Goal: Task Accomplishment & Management: Use online tool/utility

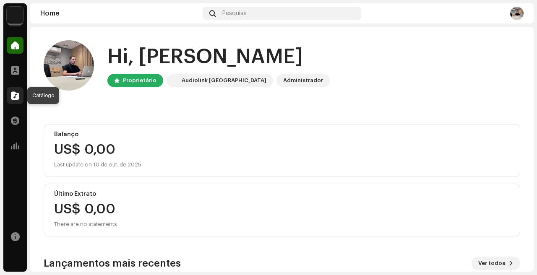
click at [15, 96] on span at bounding box center [15, 95] width 8 height 7
click at [16, 92] on span at bounding box center [15, 95] width 8 height 7
click at [19, 92] on div at bounding box center [15, 95] width 17 height 17
click at [17, 98] on span at bounding box center [15, 95] width 8 height 7
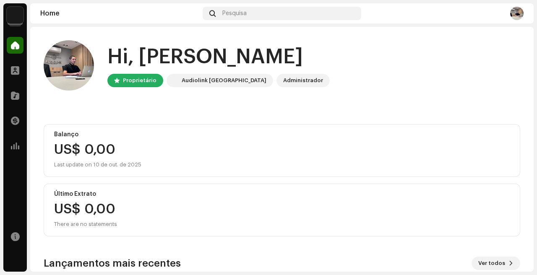
click at [18, 18] on img at bounding box center [15, 15] width 17 height 17
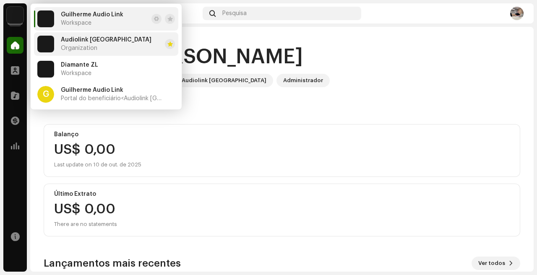
click at [107, 45] on li "Audiolink Brasil Organization" at bounding box center [106, 43] width 144 height 23
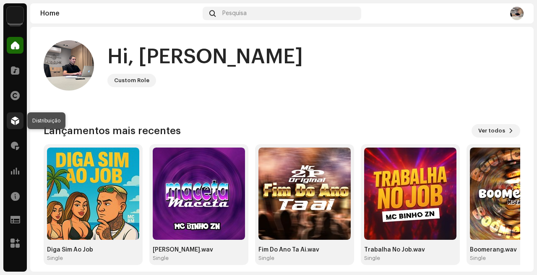
click at [12, 119] on span at bounding box center [15, 120] width 8 height 7
click at [16, 119] on span at bounding box center [15, 120] width 8 height 7
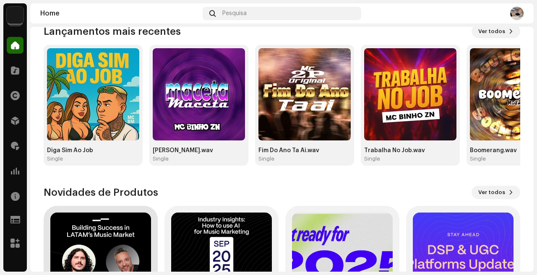
scroll to position [221, 0]
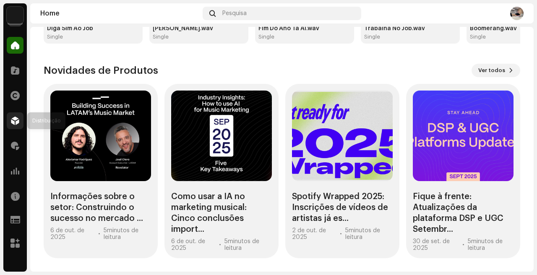
click at [14, 119] on span at bounding box center [15, 120] width 8 height 7
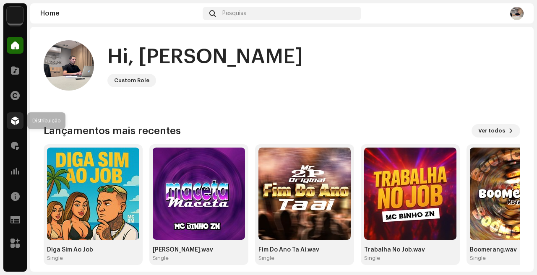
click at [13, 122] on span at bounding box center [15, 120] width 8 height 7
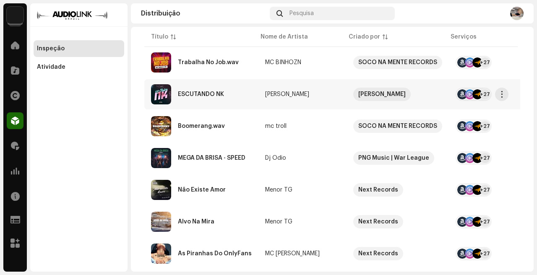
scroll to position [297, 0]
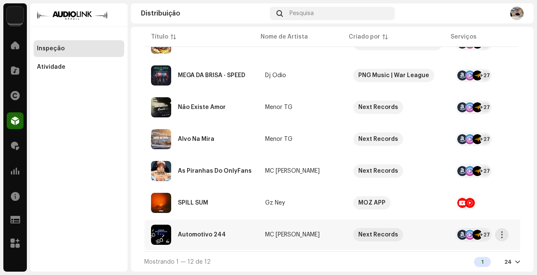
click at [234, 235] on div "Automotivo 244" at bounding box center [201, 235] width 101 height 20
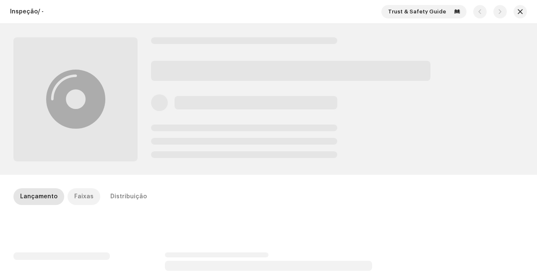
click at [82, 198] on div "Faixas" at bounding box center [83, 196] width 19 height 17
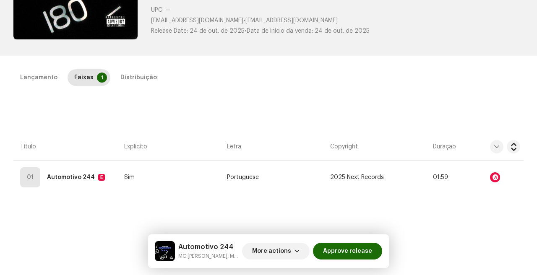
scroll to position [132, 0]
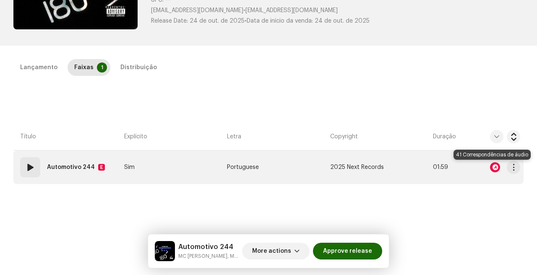
click at [490, 168] on div at bounding box center [495, 167] width 10 height 10
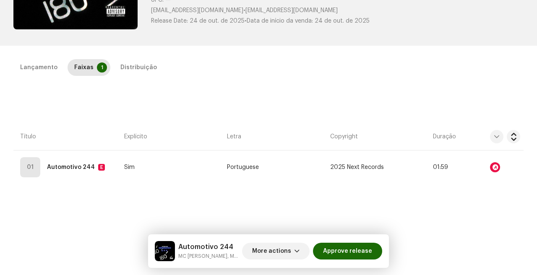
click at [84, 142] on div "Audio Recognition by Remix/Sample 41 All results require review/listening to av…" at bounding box center [268, 137] width 537 height 275
click at [46, 73] on div "Lançamento" at bounding box center [38, 67] width 37 height 17
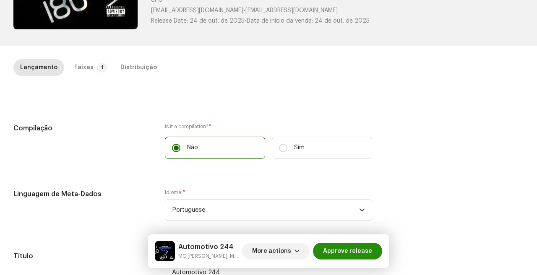
click at [348, 252] on span "Approve release" at bounding box center [347, 251] width 49 height 17
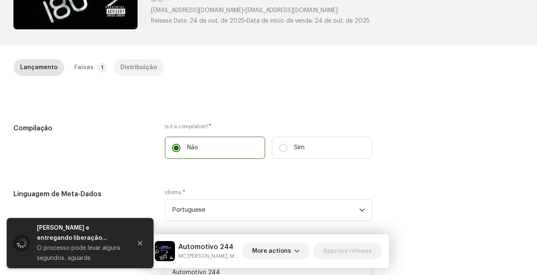
click at [129, 72] on div "Distribuição" at bounding box center [138, 67] width 36 height 17
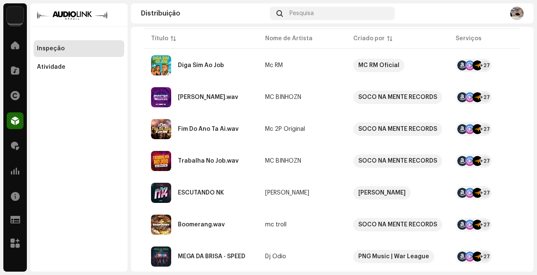
scroll to position [266, 0]
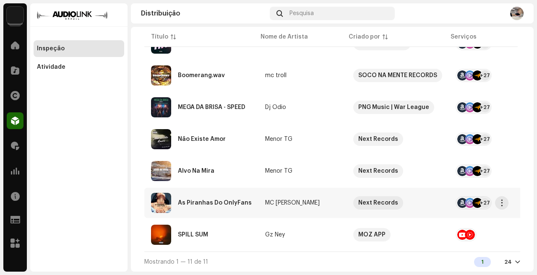
click at [328, 204] on td "MC G PEREIRA" at bounding box center [302, 203] width 88 height 30
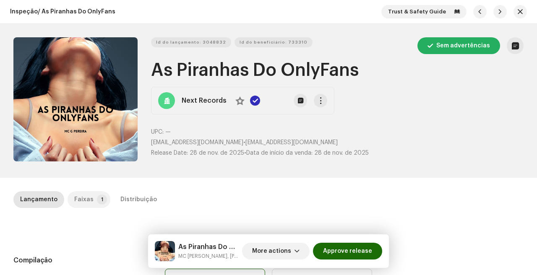
click at [101, 199] on p-badge "1" at bounding box center [102, 200] width 10 height 10
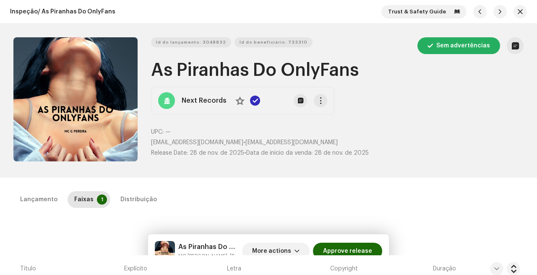
scroll to position [141, 0]
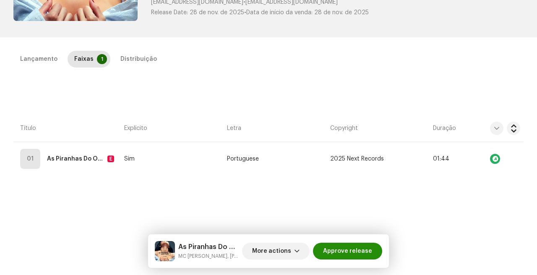
click at [357, 246] on span "Approve release" at bounding box center [347, 251] width 49 height 17
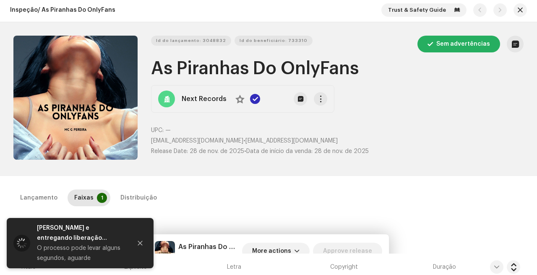
scroll to position [0, 0]
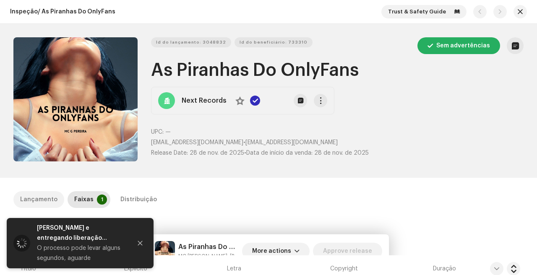
click at [53, 201] on div "Lançamento" at bounding box center [38, 199] width 37 height 17
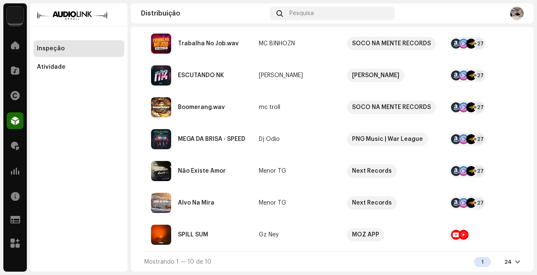
scroll to position [234, 0]
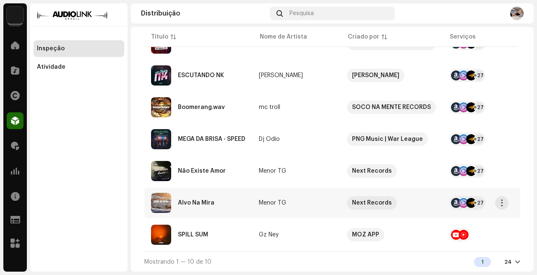
click at [256, 203] on td "Menor TG" at bounding box center [296, 203] width 88 height 30
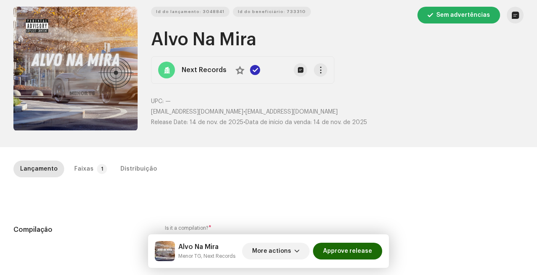
scroll to position [31, 0]
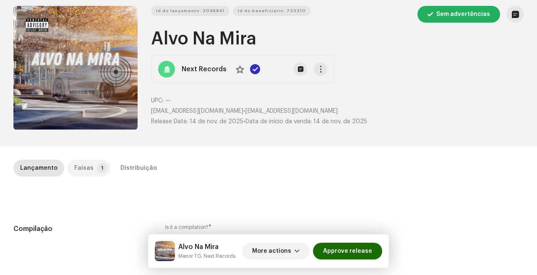
click at [85, 168] on div "Faixas" at bounding box center [83, 168] width 19 height 17
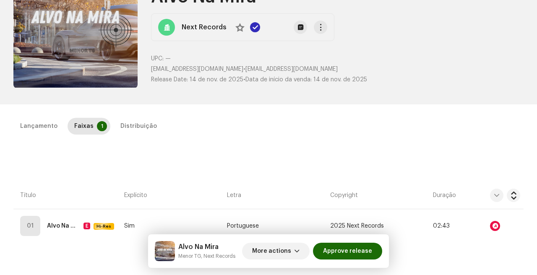
scroll to position [94, 0]
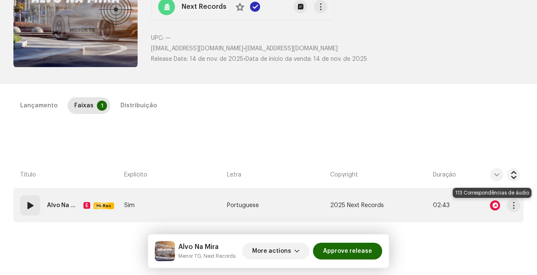
click at [492, 205] on div at bounding box center [495, 205] width 10 height 10
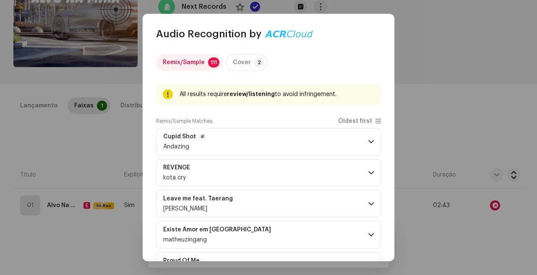
click at [263, 131] on p-accordion-header "Cupid Shot Andazing" at bounding box center [268, 142] width 225 height 28
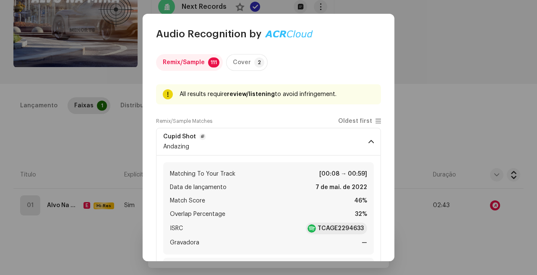
click at [263, 131] on p-accordion-header "Cupid Shot Andazing" at bounding box center [268, 142] width 225 height 28
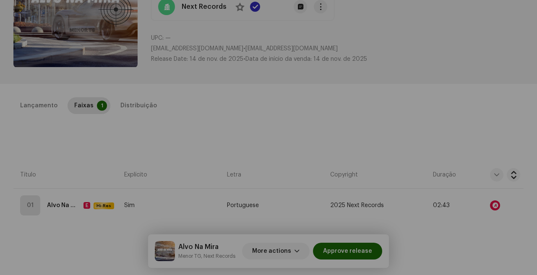
click at [67, 115] on div "Audio Recognition by Remix/Sample 111 Cover 2 All results require review/listen…" at bounding box center [268, 137] width 537 height 275
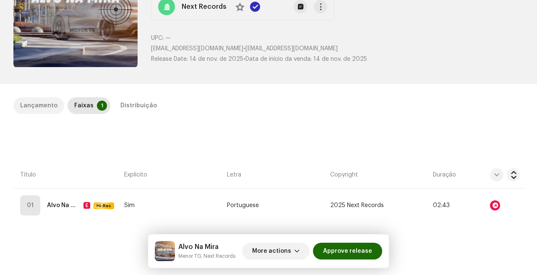
click at [50, 98] on div "Lançamento" at bounding box center [38, 105] width 37 height 17
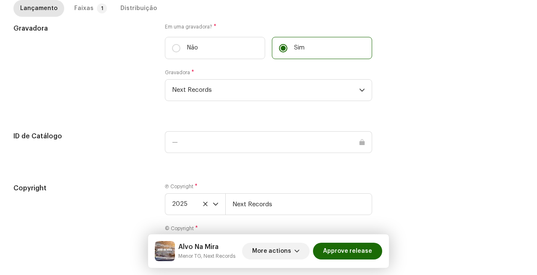
scroll to position [877, 0]
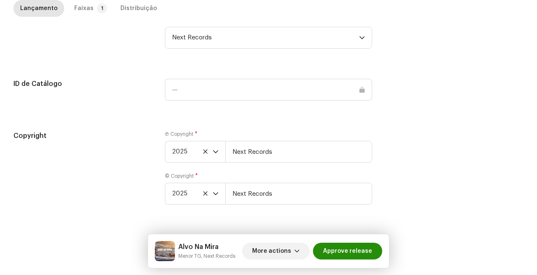
click at [351, 255] on span "Approve release" at bounding box center [347, 251] width 49 height 17
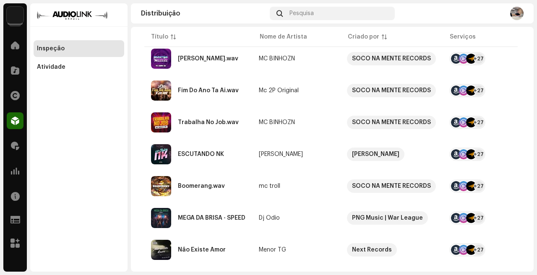
scroll to position [202, 0]
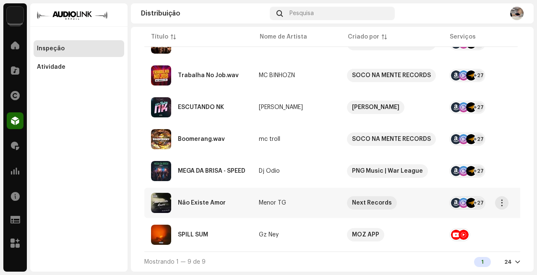
click at [242, 200] on div "Não Existe Amor" at bounding box center [198, 203] width 94 height 20
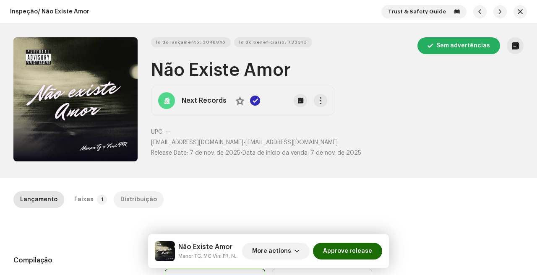
click at [130, 195] on div "Distribuição" at bounding box center [138, 199] width 36 height 17
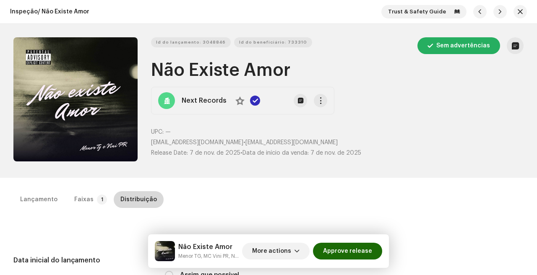
click at [130, 198] on div "Distribuição" at bounding box center [138, 199] width 36 height 17
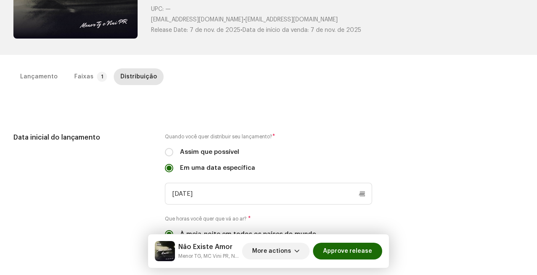
scroll to position [133, 0]
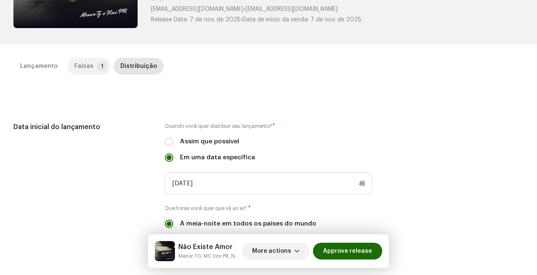
click at [80, 71] on div "Faixas" at bounding box center [83, 66] width 19 height 17
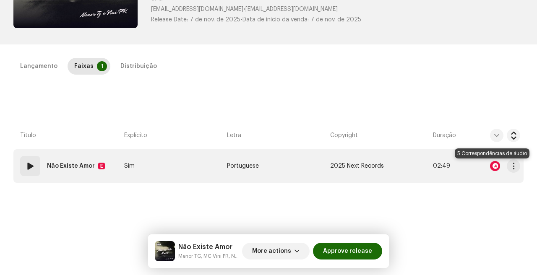
click at [492, 167] on div at bounding box center [495, 166] width 10 height 10
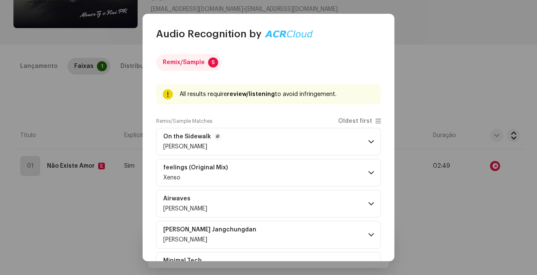
click at [292, 136] on p-accordion-header "On the Sidewalk Josh Nelson" at bounding box center [268, 142] width 225 height 28
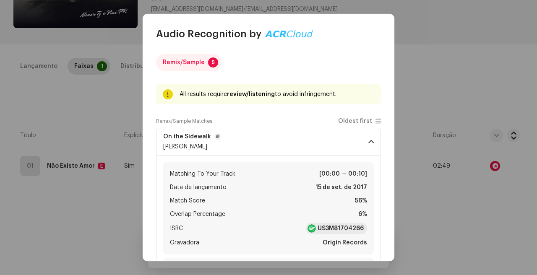
click at [292, 136] on p-accordion-header "On the Sidewalk Josh Nelson" at bounding box center [268, 142] width 225 height 28
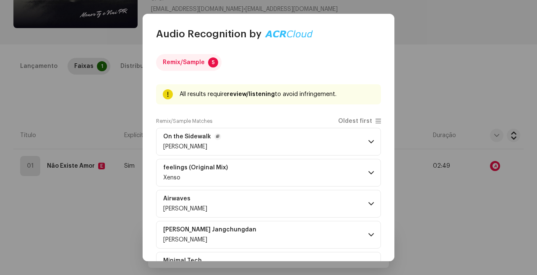
scroll to position [60, 0]
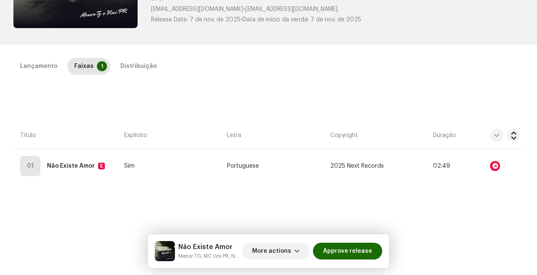
click at [440, 201] on div "Audio Recognition by Remix/Sample 5 All results require review/listening to avo…" at bounding box center [268, 137] width 537 height 275
click at [348, 248] on span "Approve release" at bounding box center [347, 251] width 49 height 17
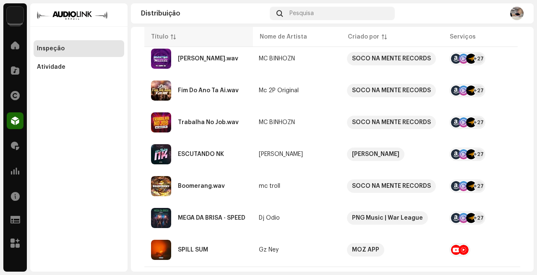
scroll to position [170, 0]
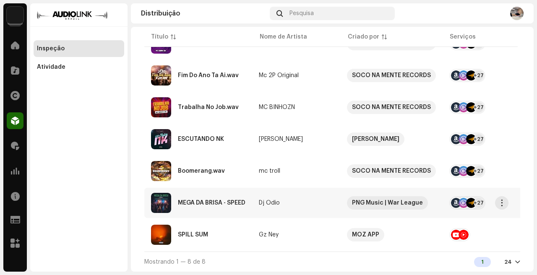
click at [245, 210] on td "MEGA DA BRISA - SPEED" at bounding box center [198, 203] width 108 height 30
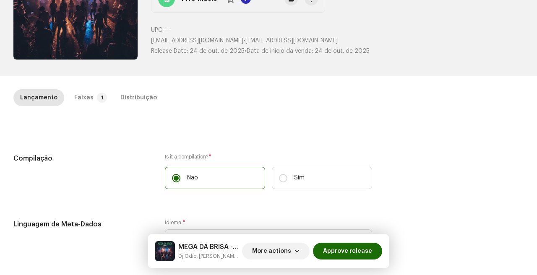
scroll to position [109, 0]
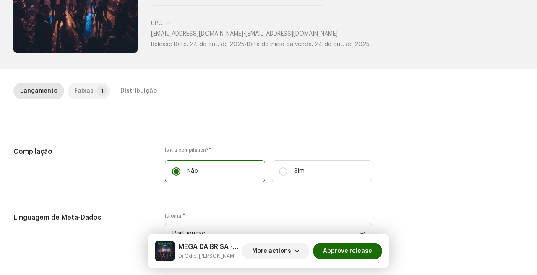
click at [80, 84] on div "Faixas" at bounding box center [83, 91] width 19 height 17
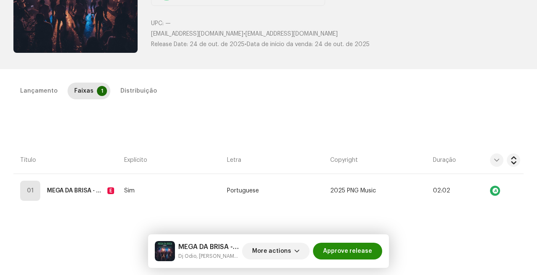
click at [359, 252] on span "Approve release" at bounding box center [347, 251] width 49 height 17
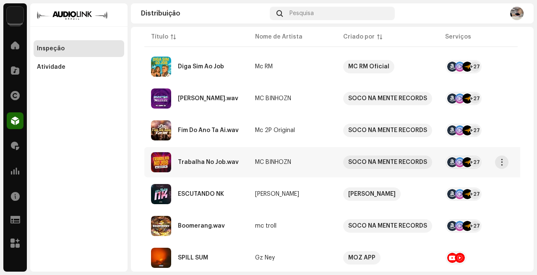
scroll to position [138, 0]
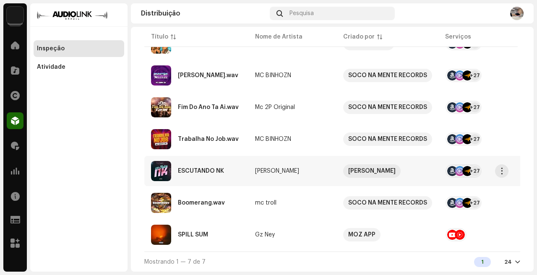
click at [309, 179] on td "Quartin Mandela" at bounding box center [292, 171] width 88 height 30
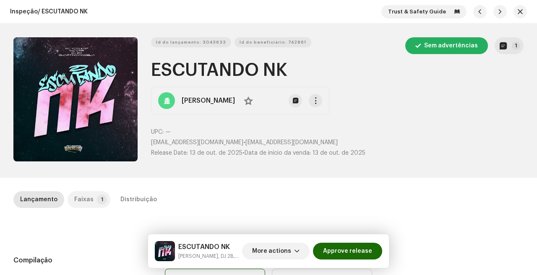
click at [100, 204] on p-tab "Faixas 1" at bounding box center [89, 199] width 43 height 17
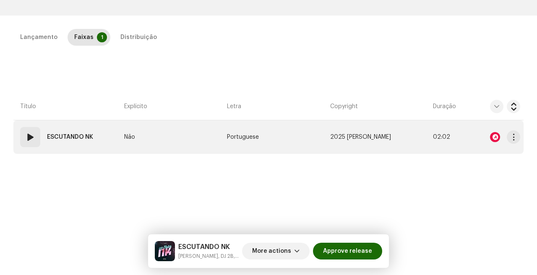
scroll to position [166, 0]
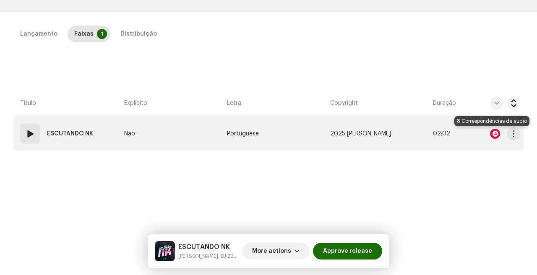
click at [491, 131] on div at bounding box center [495, 134] width 10 height 10
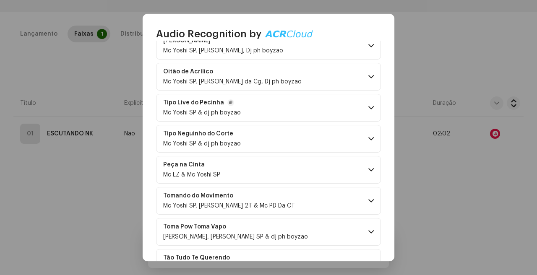
scroll to position [125, 0]
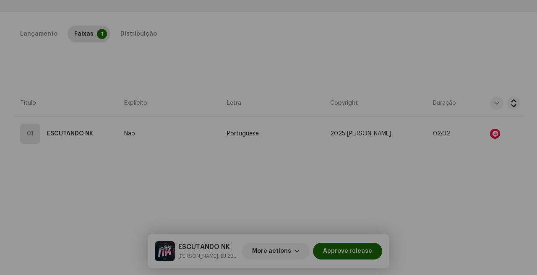
click at [456, 177] on div "Audio Recognition by Remix/Sample 8 All results require review/listening to avo…" at bounding box center [268, 137] width 537 height 275
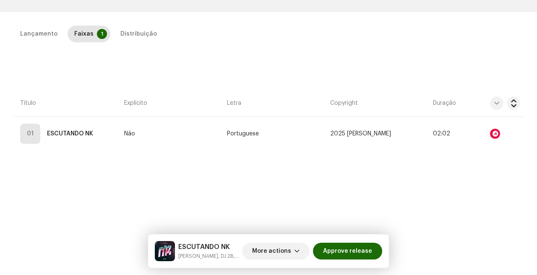
scroll to position [294, 0]
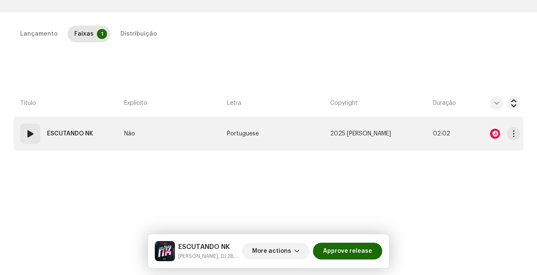
click at [28, 138] on span at bounding box center [30, 134] width 10 height 10
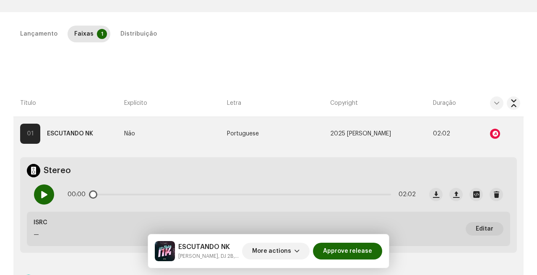
click at [47, 194] on span at bounding box center [43, 194] width 7 height 7
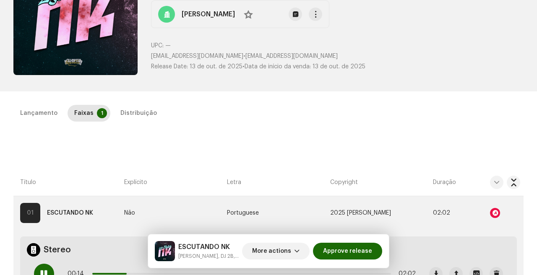
scroll to position [87, 0]
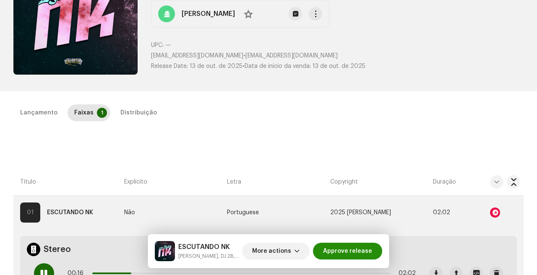
click at [354, 252] on span "Approve release" at bounding box center [347, 251] width 49 height 17
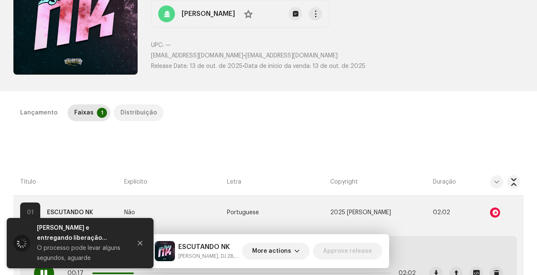
click at [133, 111] on div "Distribuição" at bounding box center [138, 112] width 36 height 17
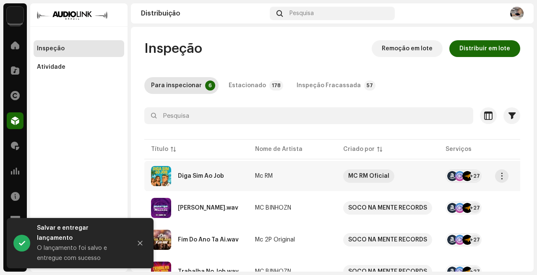
scroll to position [104, 0]
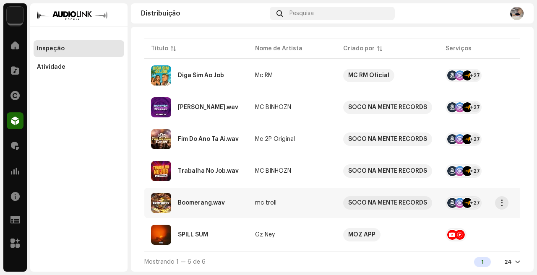
click at [238, 208] on div "Boomerang.wav" at bounding box center [196, 203] width 91 height 20
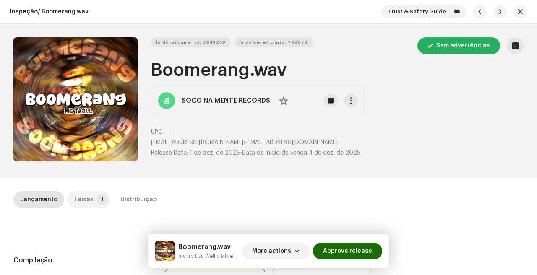
click at [86, 201] on div "Faixas" at bounding box center [83, 199] width 19 height 17
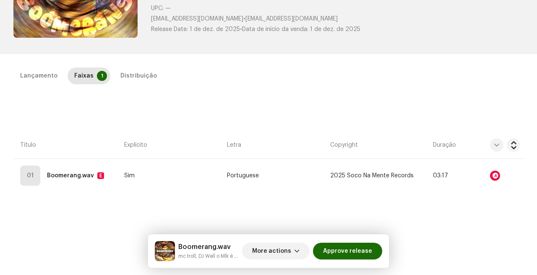
scroll to position [125, 0]
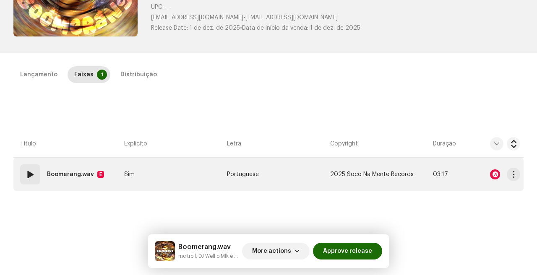
click at [302, 185] on td "Portuguese" at bounding box center [275, 175] width 103 height 34
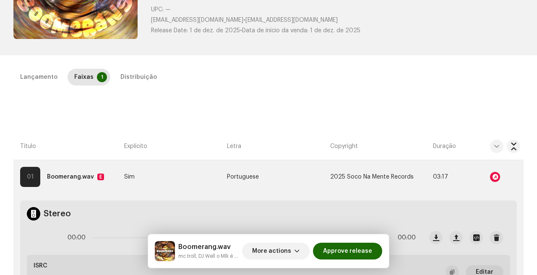
scroll to position [96, 0]
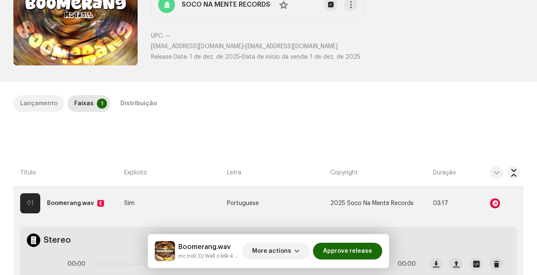
click at [42, 95] on div "Lançamento" at bounding box center [38, 103] width 37 height 17
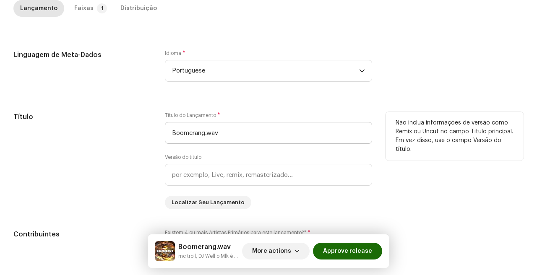
scroll to position [278, 0]
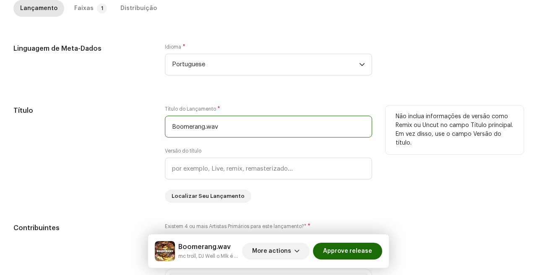
drag, startPoint x: 206, startPoint y: 128, endPoint x: 305, endPoint y: 128, distance: 99.4
click at [296, 128] on input "Boomerang.wav" at bounding box center [268, 127] width 207 height 22
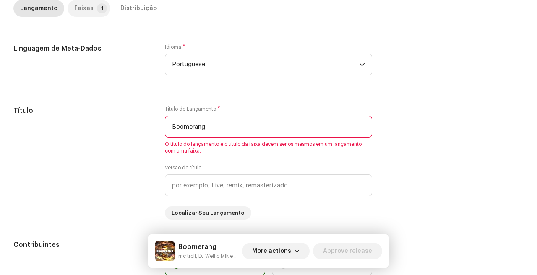
type input "Boomerang"
click at [92, 10] on p-tab "Faixas 1" at bounding box center [89, 8] width 43 height 17
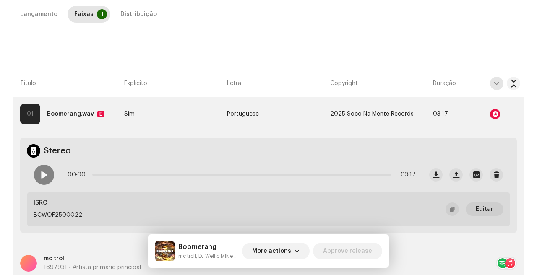
scroll to position [182, 0]
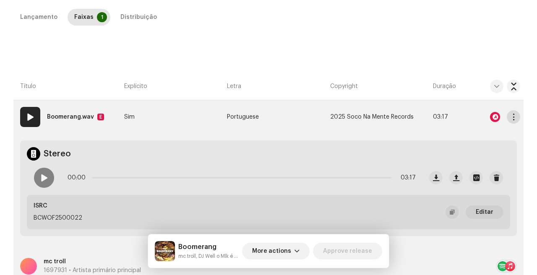
click at [510, 119] on span "button" at bounding box center [513, 117] width 6 height 7
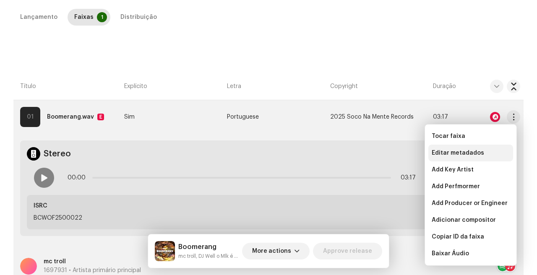
click at [458, 153] on span "Editar metadados" at bounding box center [458, 153] width 52 height 7
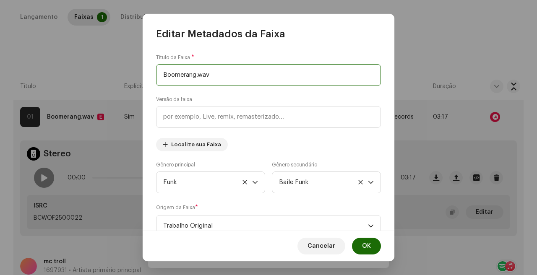
drag, startPoint x: 200, startPoint y: 76, endPoint x: 306, endPoint y: 76, distance: 106.1
click at [286, 76] on input "Boomerang.wav" at bounding box center [268, 75] width 225 height 22
type input "Boomerang"
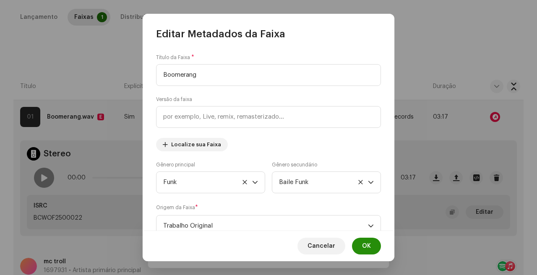
click at [368, 245] on span "OK" at bounding box center [366, 246] width 9 height 17
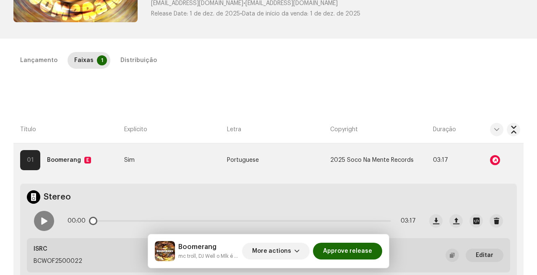
scroll to position [0, 0]
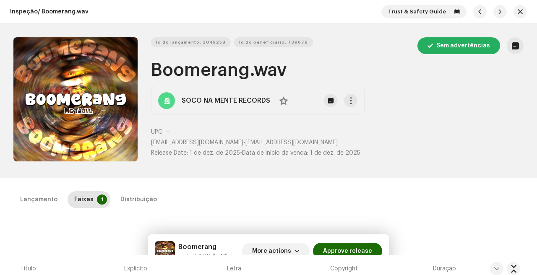
click at [50, 208] on div "Lançamento Faixas 1 Distribuição" at bounding box center [268, 203] width 510 height 24
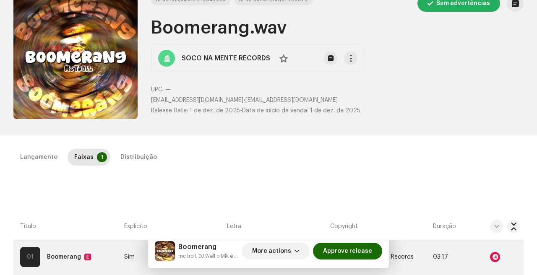
click at [131, 154] on div "Distribuição" at bounding box center [138, 157] width 36 height 17
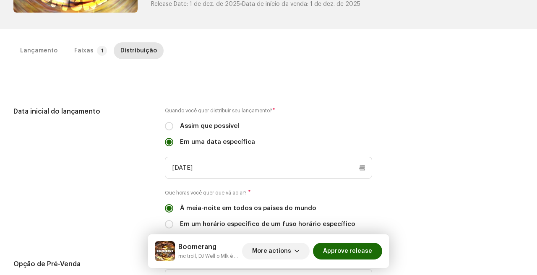
scroll to position [160, 0]
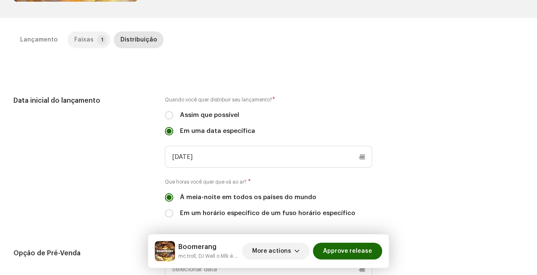
click at [104, 42] on p-tab "Faixas 1" at bounding box center [89, 39] width 43 height 17
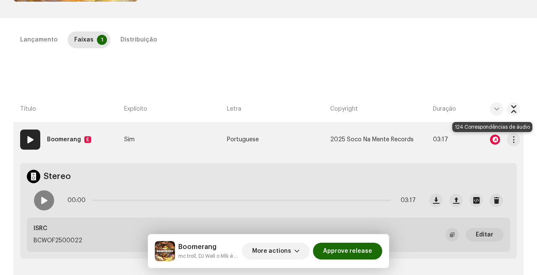
click at [492, 140] on div at bounding box center [495, 140] width 10 height 10
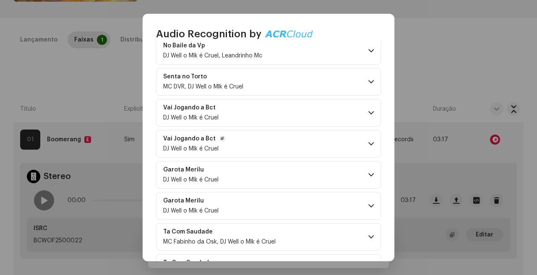
scroll to position [1118, 0]
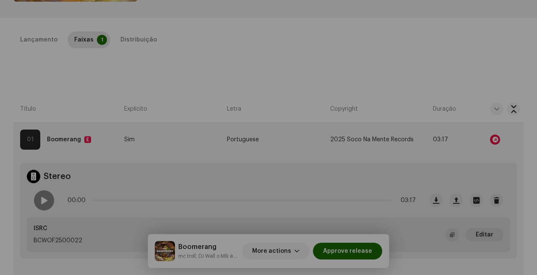
click at [432, 160] on div "Audio Recognition by Remix/Sample 124 All results require review/listening to a…" at bounding box center [268, 137] width 537 height 275
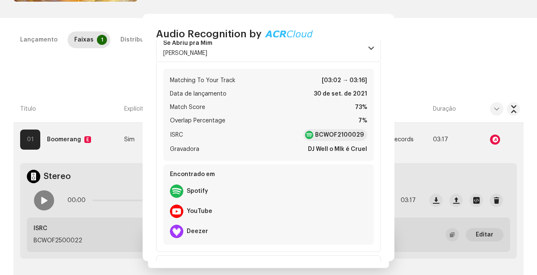
scroll to position [0, 0]
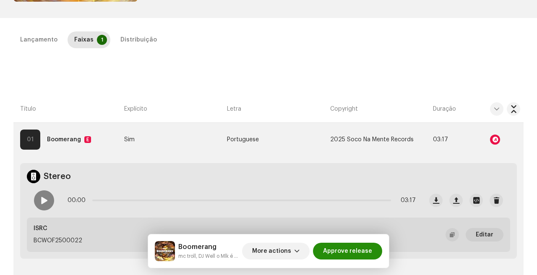
click at [354, 252] on span "Approve release" at bounding box center [347, 251] width 49 height 17
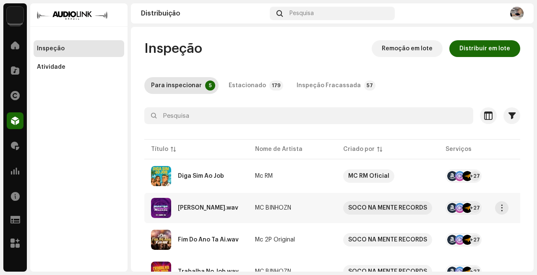
scroll to position [72, 0]
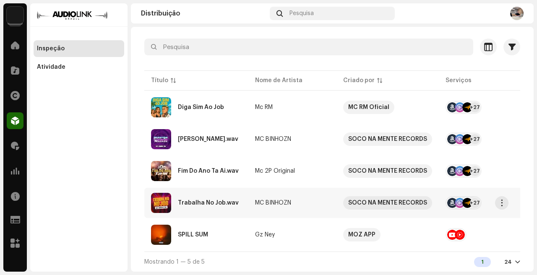
click at [232, 208] on div "Trabalha No Job.wav" at bounding box center [196, 203] width 91 height 20
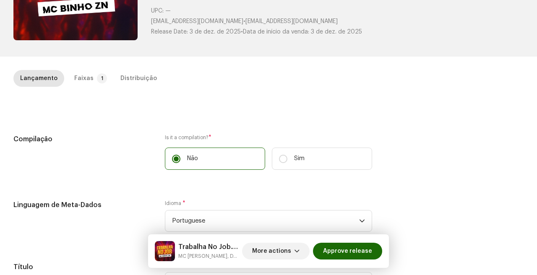
scroll to position [133, 0]
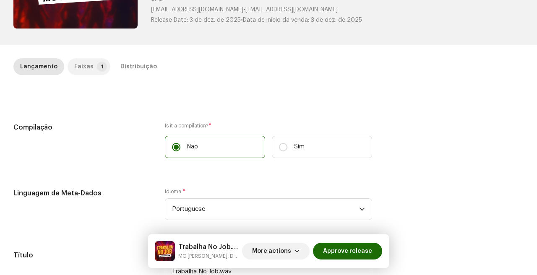
click at [86, 67] on div "Faixas" at bounding box center [83, 66] width 19 height 17
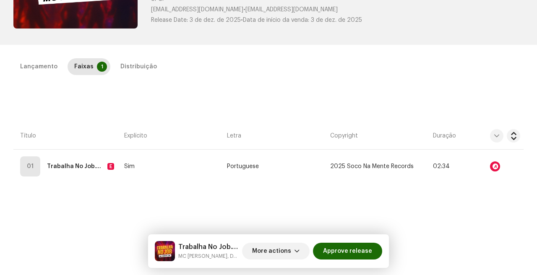
scroll to position [164, 0]
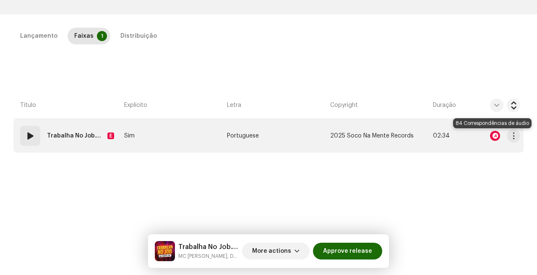
click at [490, 134] on div at bounding box center [495, 136] width 10 height 10
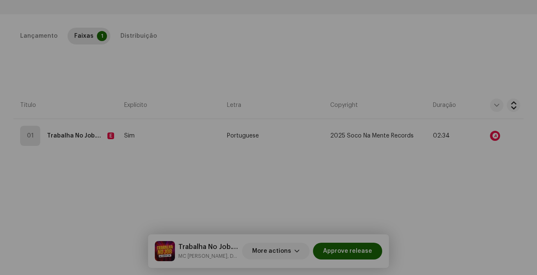
click at [455, 139] on div "Audio Recognition by" at bounding box center [268, 137] width 537 height 275
click at [506, 135] on div "Audio Recognition by" at bounding box center [268, 137] width 537 height 275
click at [451, 162] on div "Audio Recognition by" at bounding box center [268, 137] width 537 height 275
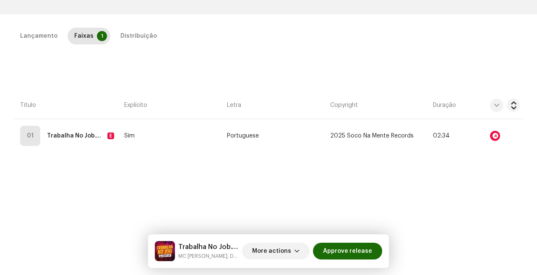
click at [396, 140] on div "Audio Recognition by Remix/Sample 84 All results require review/listening to av…" at bounding box center [268, 137] width 537 height 275
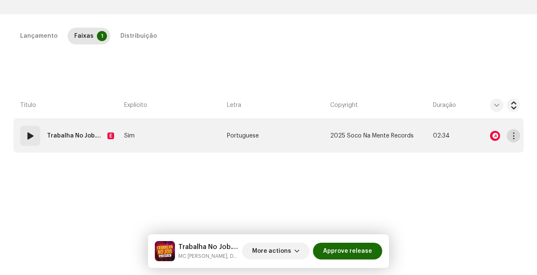
click at [510, 138] on span "button" at bounding box center [513, 136] width 6 height 7
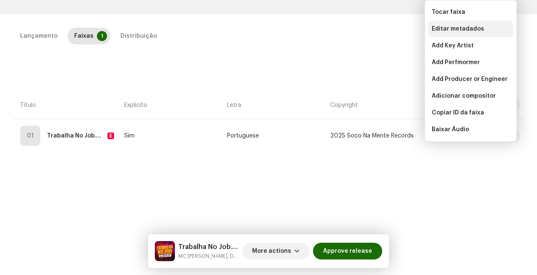
click at [477, 27] on span "Editar metadados" at bounding box center [458, 29] width 52 height 7
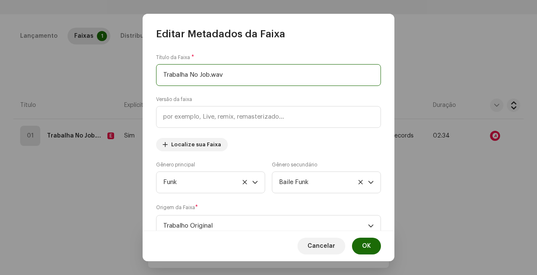
drag, startPoint x: 218, startPoint y: 71, endPoint x: 297, endPoint y: 83, distance: 80.6
click at [296, 83] on input "Trabalha No Job.wav" at bounding box center [268, 75] width 225 height 22
click at [240, 81] on input "Trabalha No Job.wav" at bounding box center [268, 75] width 225 height 22
type input "Trabalha No Job"
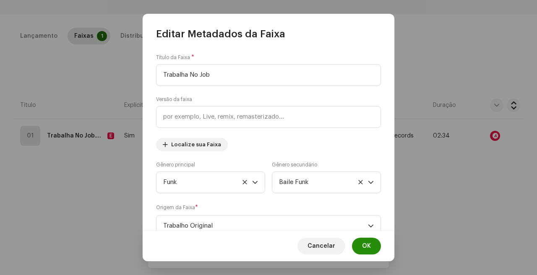
click at [371, 244] on button "OK" at bounding box center [366, 246] width 29 height 17
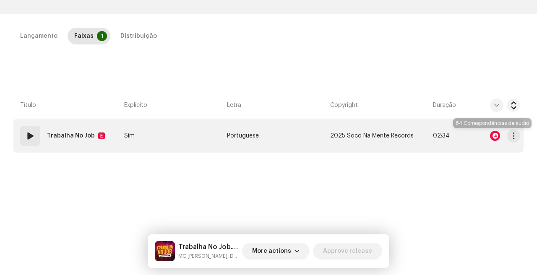
click at [491, 136] on div at bounding box center [495, 136] width 10 height 10
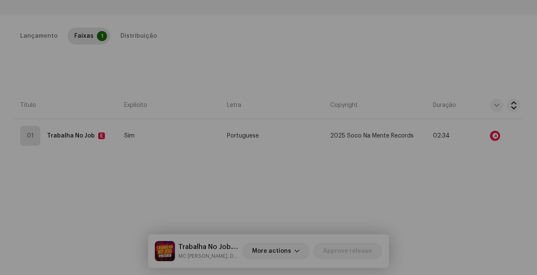
click at [403, 102] on div "Audio Recognition by Remix/Sample 84 All results require review/listening to av…" at bounding box center [268, 137] width 537 height 275
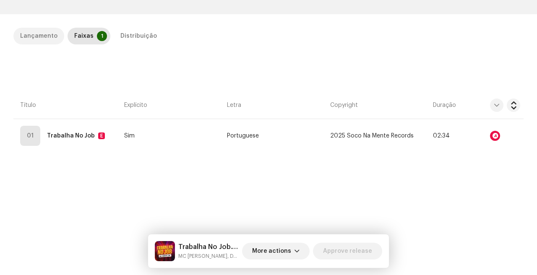
click at [22, 35] on div "Lançamento" at bounding box center [38, 36] width 37 height 17
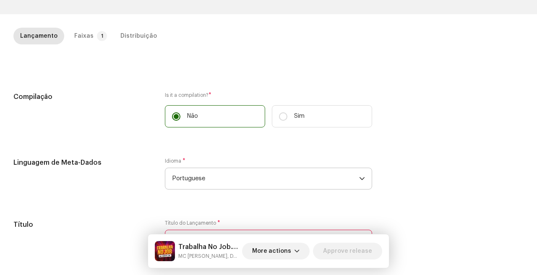
scroll to position [253, 0]
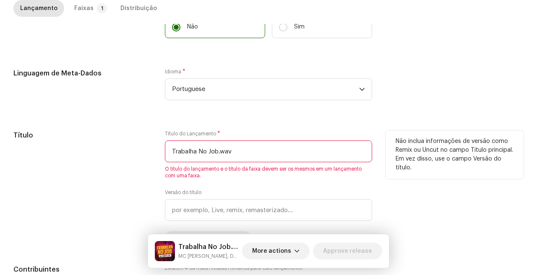
click at [251, 144] on input "Trabalha No Job.wav" at bounding box center [268, 152] width 207 height 22
paste input "text"
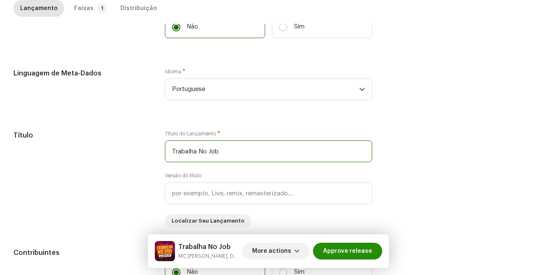
type input "Trabalha No Job"
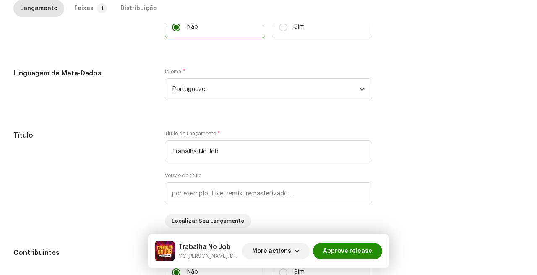
click at [351, 250] on span "Approve release" at bounding box center [347, 251] width 49 height 17
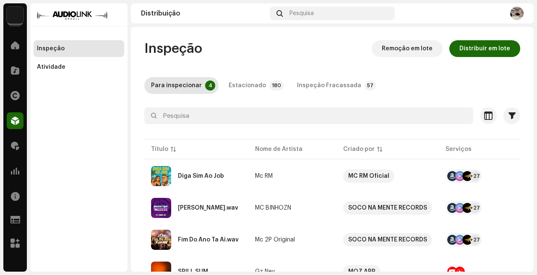
scroll to position [40, 0]
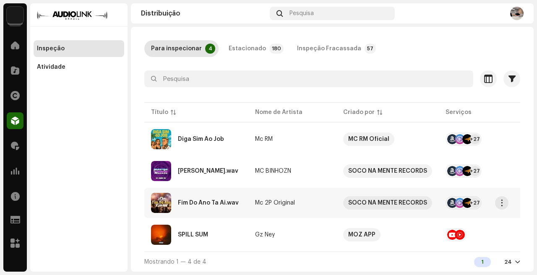
click at [315, 202] on re-a-table-link "Mc 2P Original" at bounding box center [292, 203] width 75 height 6
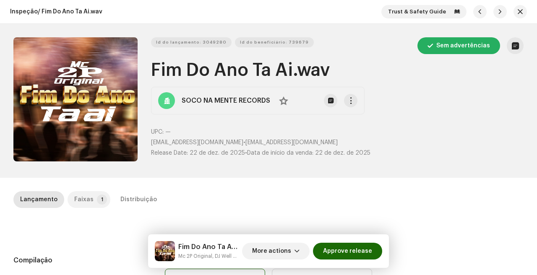
scroll to position [78, 0]
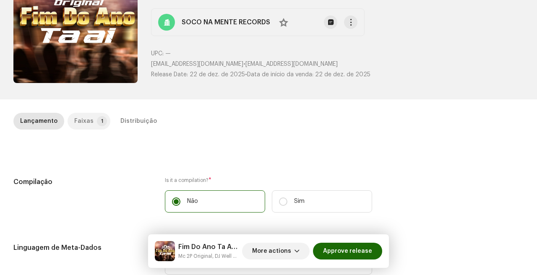
click at [81, 120] on div "Faixas" at bounding box center [83, 121] width 19 height 17
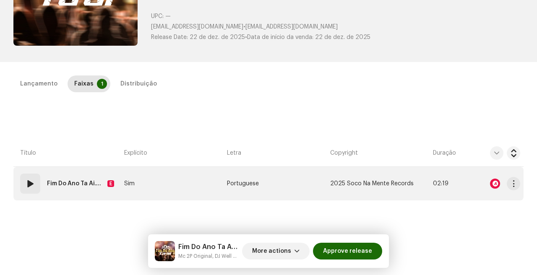
scroll to position [120, 0]
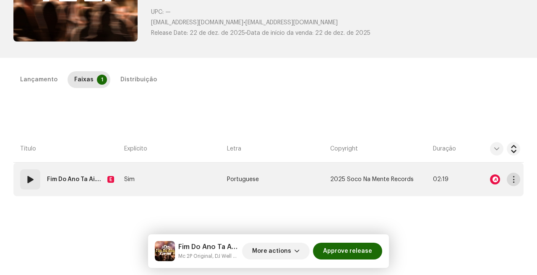
click at [509, 183] on button "button" at bounding box center [513, 179] width 13 height 13
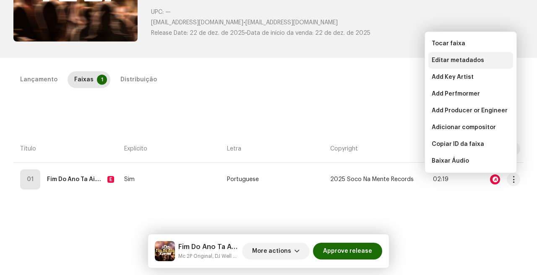
click at [476, 64] on div "Editar metadados" at bounding box center [470, 60] width 85 height 17
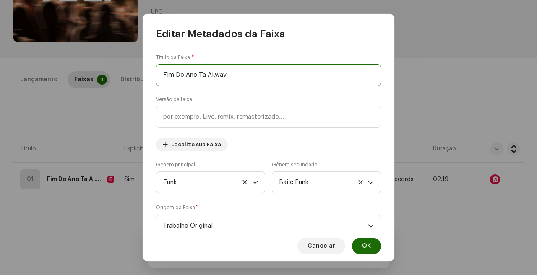
click at [244, 73] on input "Fim Do Ano Ta Ai.wav" at bounding box center [268, 75] width 225 height 22
type input "Fim Do Ano Ta Ai"
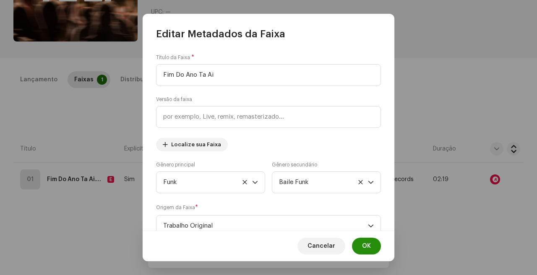
click at [376, 250] on button "OK" at bounding box center [366, 246] width 29 height 17
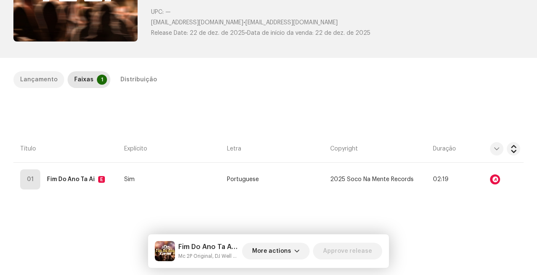
click at [42, 79] on div "Lançamento" at bounding box center [38, 79] width 37 height 17
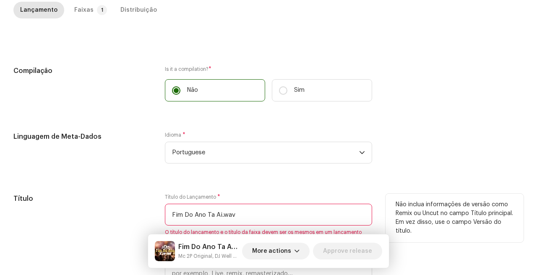
paste input "text"
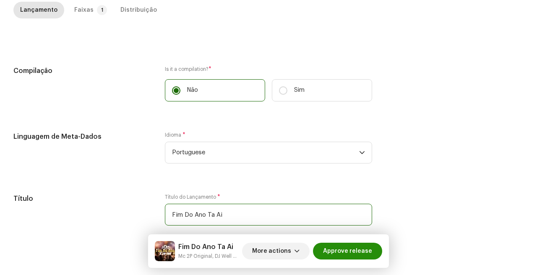
scroll to position [223, 0]
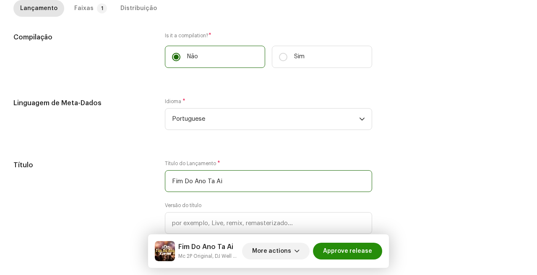
type input "Fim Do Ano Ta Ai"
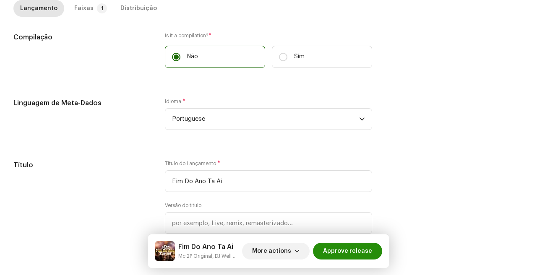
click at [347, 255] on span "Approve release" at bounding box center [347, 251] width 49 height 17
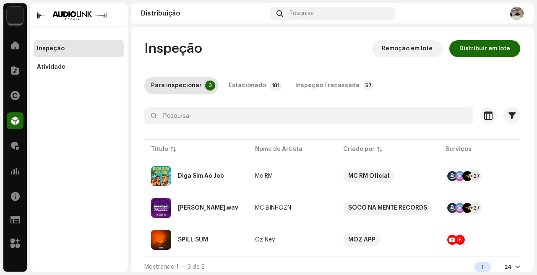
scroll to position [8, 0]
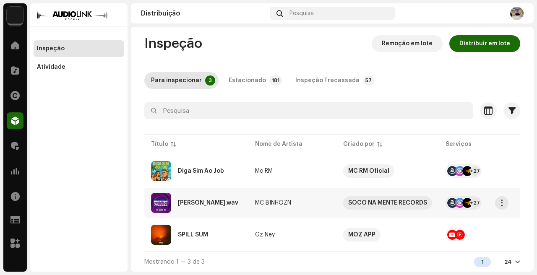
click at [242, 207] on td "Maceta Maceta.wav" at bounding box center [196, 203] width 104 height 30
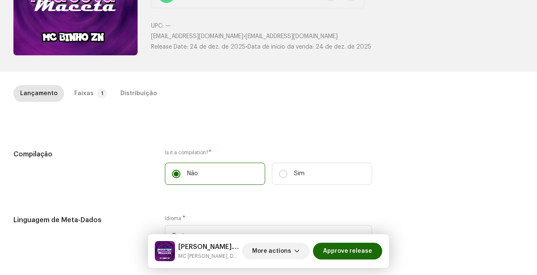
scroll to position [116, 0]
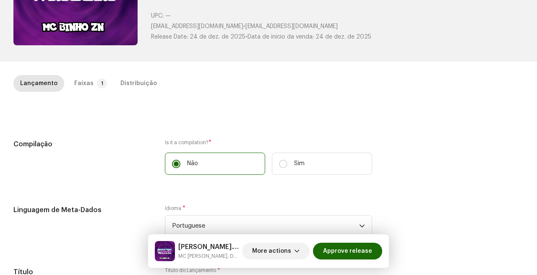
click at [89, 94] on div "Lançamento Faixas 1 Distribuição" at bounding box center [268, 87] width 510 height 24
click at [89, 89] on div "Faixas" at bounding box center [83, 83] width 19 height 17
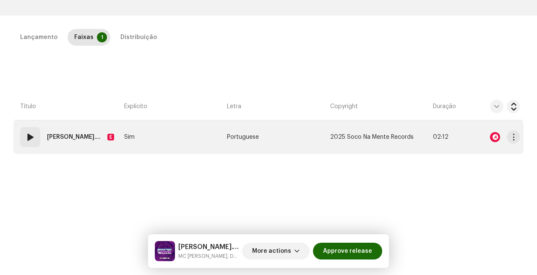
scroll to position [164, 0]
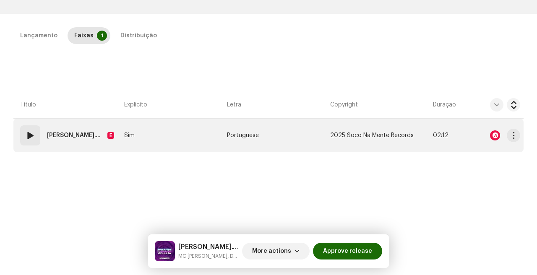
click at [260, 141] on td "Portuguese" at bounding box center [275, 136] width 103 height 34
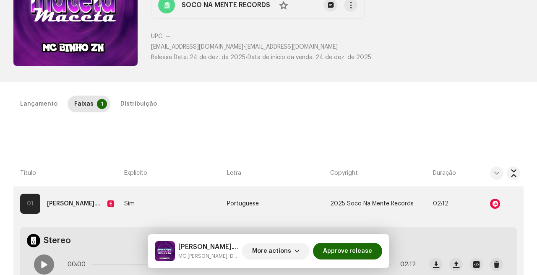
scroll to position [121, 0]
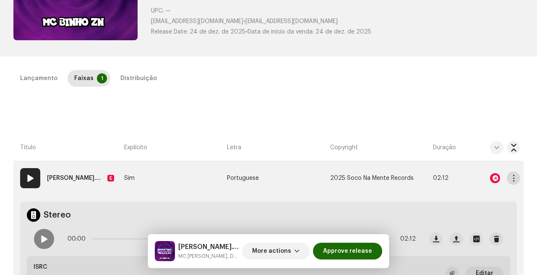
click at [511, 177] on span "button" at bounding box center [513, 178] width 6 height 7
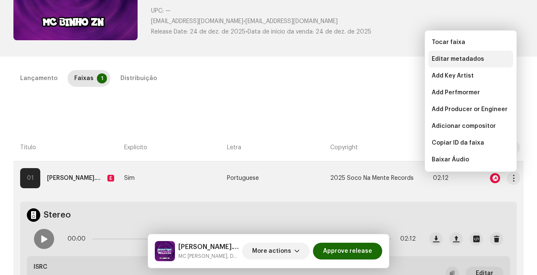
click at [474, 55] on div "Editar metadados" at bounding box center [470, 59] width 85 height 17
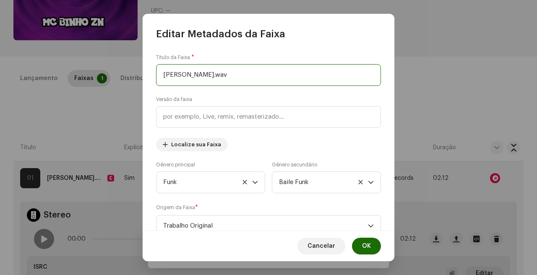
drag, startPoint x: 207, startPoint y: 75, endPoint x: 268, endPoint y: 77, distance: 60.8
click at [265, 77] on input "Maceta Maceta.wav" at bounding box center [268, 75] width 225 height 22
type input "Maceta Maceta"
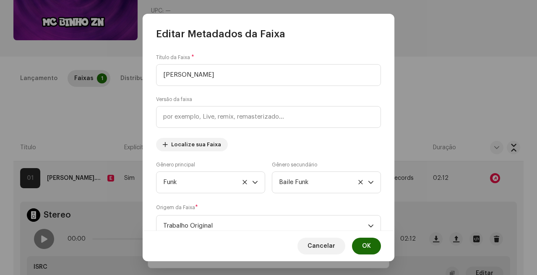
click at [360, 243] on button "OK" at bounding box center [366, 246] width 29 height 17
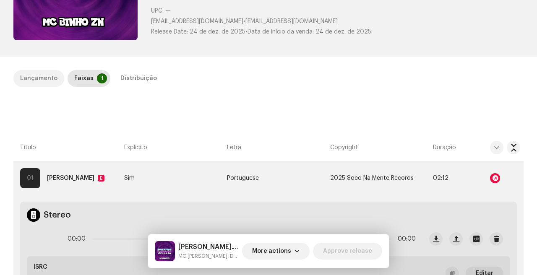
click at [32, 85] on div "Lançamento" at bounding box center [38, 78] width 37 height 17
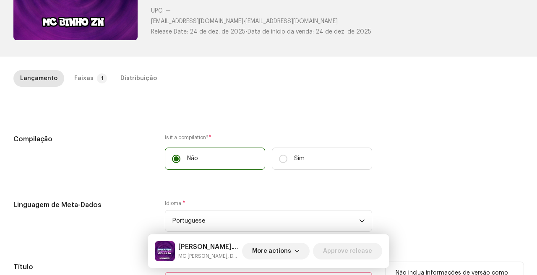
scroll to position [288, 0]
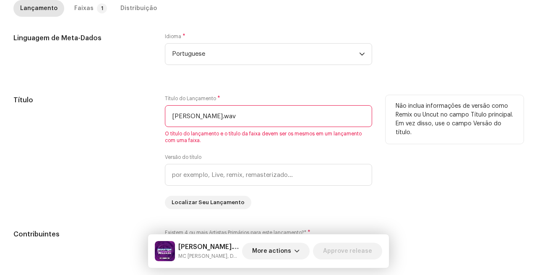
click at [217, 122] on input "Maceta Maceta.wav" at bounding box center [268, 116] width 207 height 22
paste input "text"
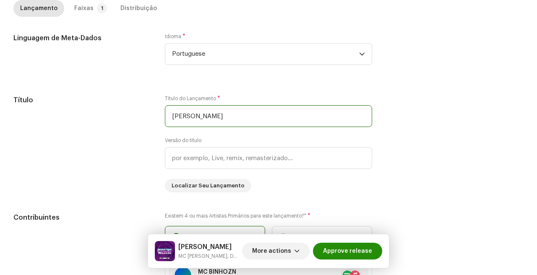
type input "Maceta Maceta"
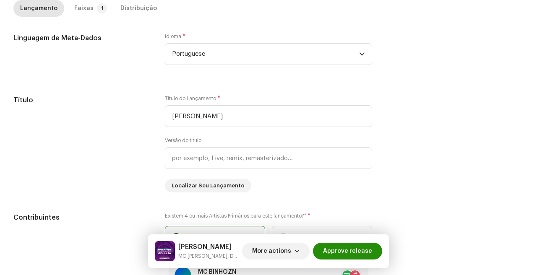
click at [369, 255] on span "Approve release" at bounding box center [347, 251] width 49 height 17
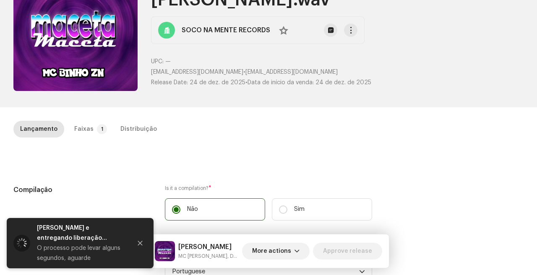
scroll to position [0, 0]
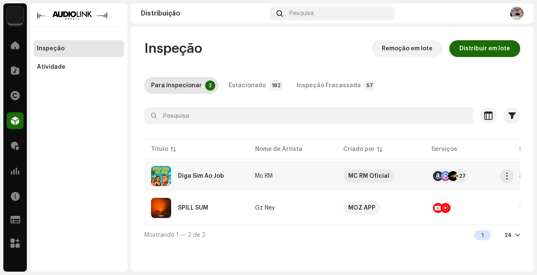
click at [304, 181] on td "Mc RM" at bounding box center [292, 176] width 88 height 30
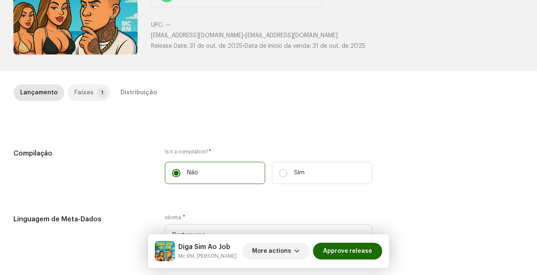
click at [86, 90] on div "Faixas" at bounding box center [83, 92] width 19 height 17
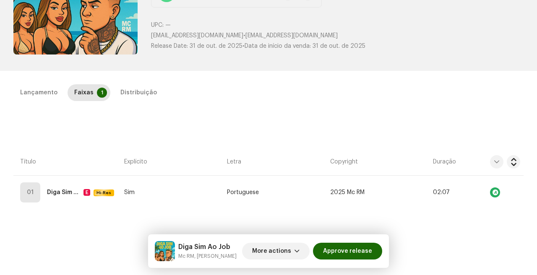
scroll to position [161, 0]
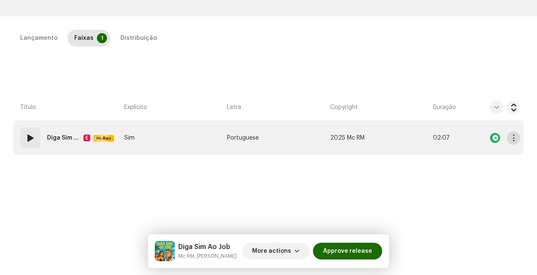
click at [511, 137] on span "button" at bounding box center [513, 138] width 6 height 7
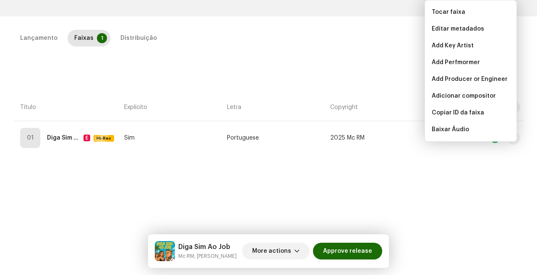
click at [321, 75] on div "Lançamento Faixas 1 Distribuição Compilação Is it a compilation? * Não Sim Ling…" at bounding box center [268, 147] width 537 height 235
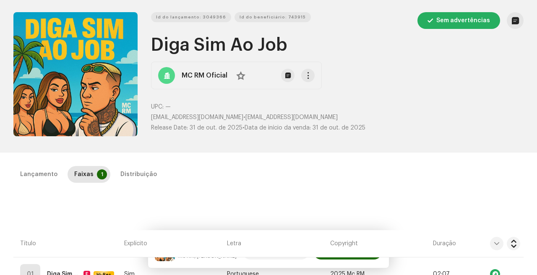
scroll to position [0, 0]
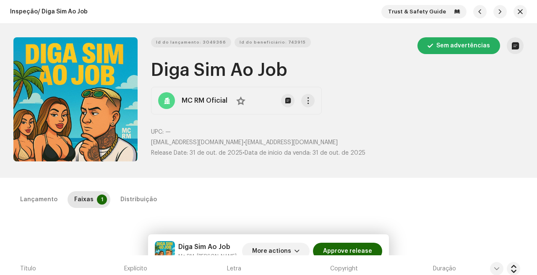
click at [513, 10] on button "button" at bounding box center [519, 11] width 13 height 13
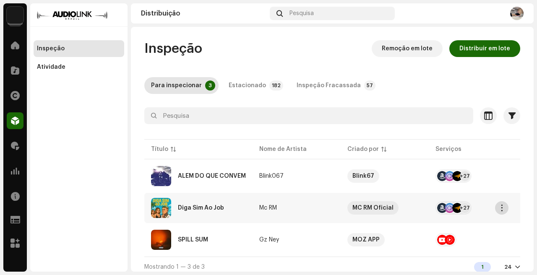
click at [500, 206] on span "button" at bounding box center [502, 208] width 6 height 7
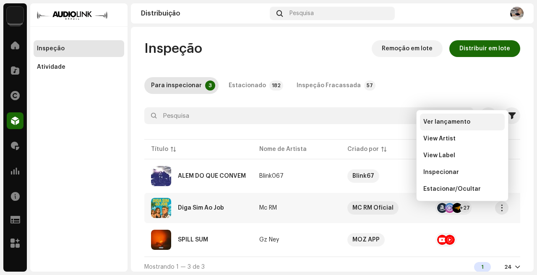
click at [460, 124] on span "Ver lançamento" at bounding box center [446, 122] width 47 height 7
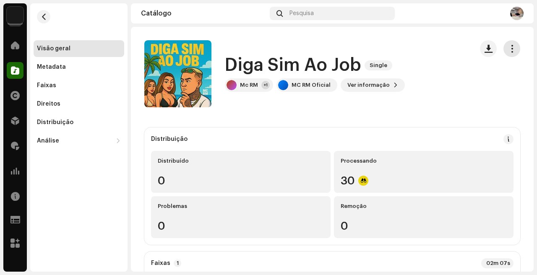
click at [508, 52] on span "button" at bounding box center [512, 48] width 8 height 7
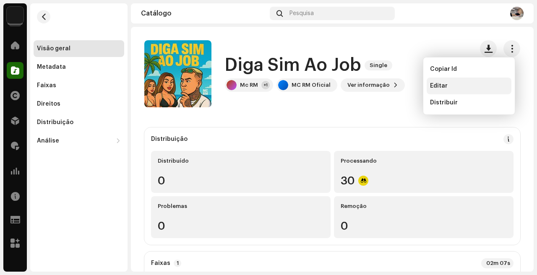
click at [450, 88] on div "Editar" at bounding box center [469, 86] width 78 height 7
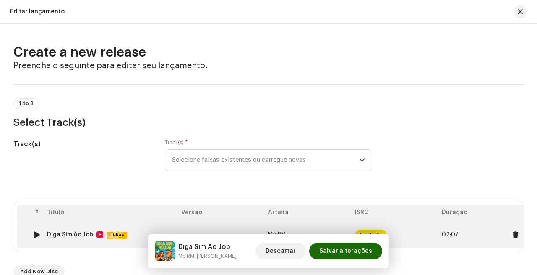
click at [224, 226] on td "—" at bounding box center [221, 234] width 87 height 27
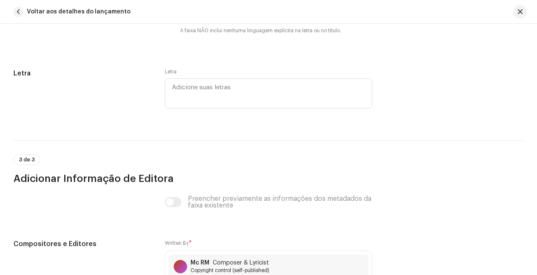
scroll to position [1703, 0]
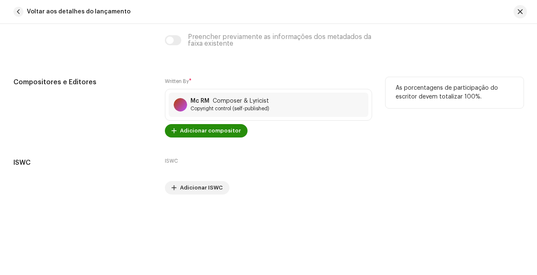
click at [224, 133] on span "Adicionar compositor" at bounding box center [210, 130] width 61 height 17
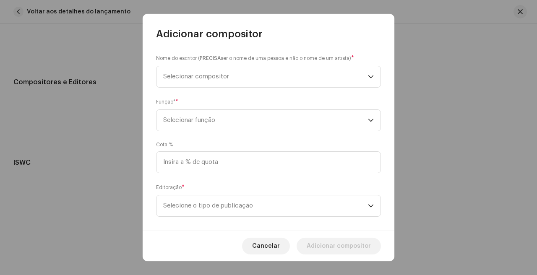
click at [274, 88] on div "Nome do escritor ( PRECISA ser o nome de uma pessoa e não o nome de um artista)…" at bounding box center [269, 136] width 252 height 190
click at [279, 77] on span "Selecionar compositor" at bounding box center [265, 76] width 205 height 21
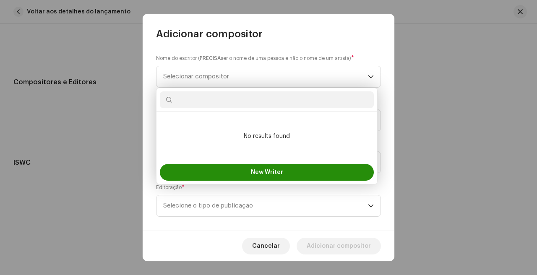
click at [255, 180] on button "New Writer" at bounding box center [267, 172] width 214 height 17
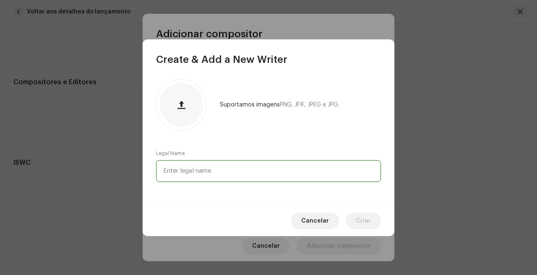
click at [253, 169] on input "text" at bounding box center [268, 171] width 225 height 22
paste input "afael Pereira da Silva"
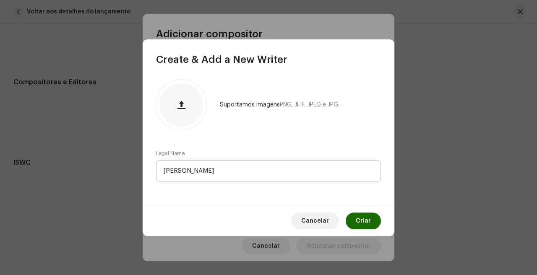
drag, startPoint x: 359, startPoint y: 221, endPoint x: 194, endPoint y: 160, distance: 176.4
click at [194, 160] on div "Create & Add a New Writer Suportamos imagens PNG, JFIF, JPEG e JPG. Legal Name …" at bounding box center [269, 137] width 252 height 197
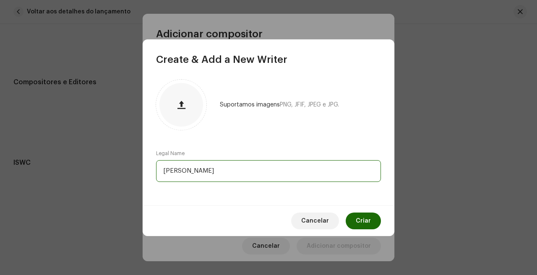
click at [166, 172] on input "afael Pereira da Silva" at bounding box center [268, 171] width 225 height 22
type input "Rafael Pereira da Silva"
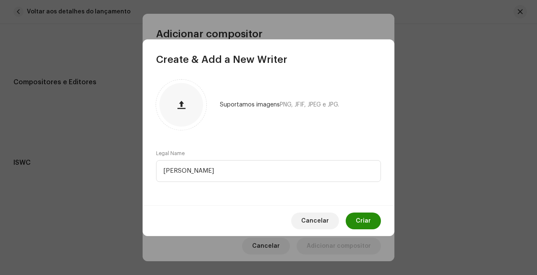
click at [369, 217] on span "Criar" at bounding box center [363, 221] width 15 height 17
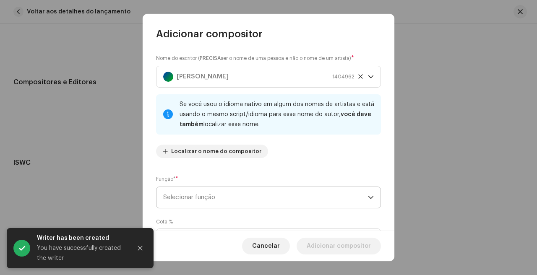
click at [311, 120] on div "Se você usou o idioma nativo em algum dos nomes de artistas e está usando o mes…" at bounding box center [277, 114] width 195 height 30
click at [296, 205] on span "Selecionar função" at bounding box center [265, 197] width 205 height 21
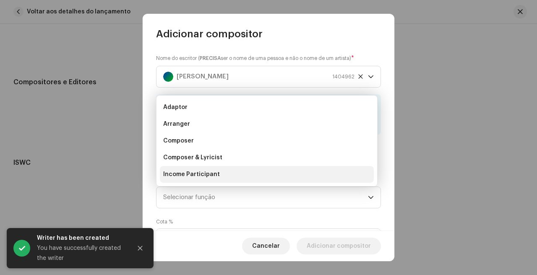
scroll to position [13, 0]
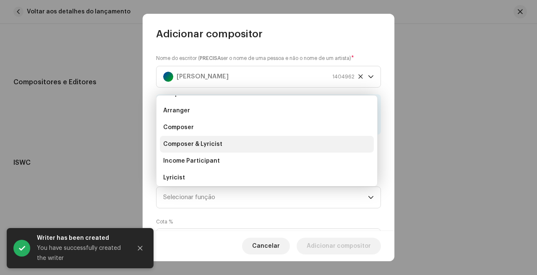
click at [293, 146] on li "Composer & Lyricist" at bounding box center [267, 144] width 214 height 17
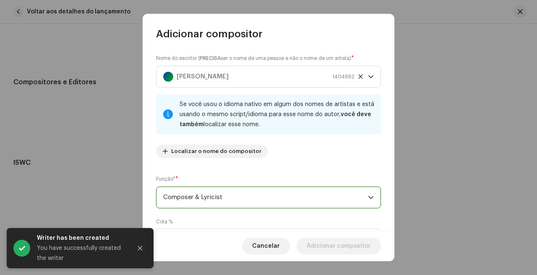
scroll to position [87, 0]
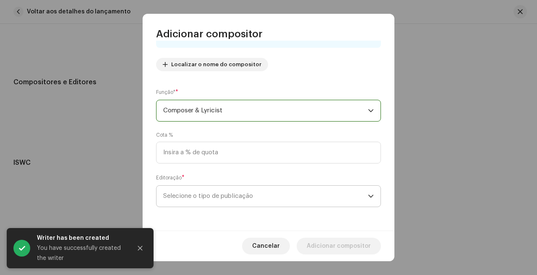
click at [261, 198] on span "Selecione o tipo de publicação" at bounding box center [265, 196] width 205 height 21
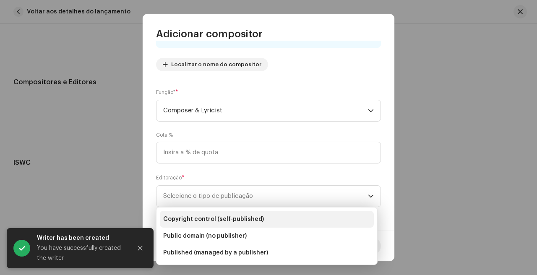
click at [269, 218] on li "Copyright control (self-published)" at bounding box center [267, 219] width 214 height 17
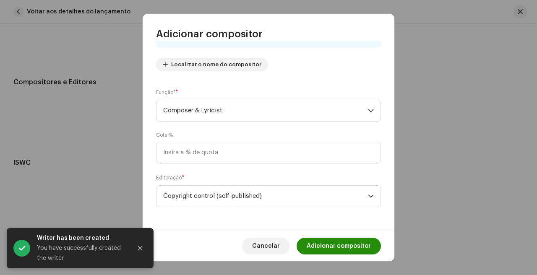
click at [334, 249] on span "Adicionar compositor" at bounding box center [339, 246] width 64 height 17
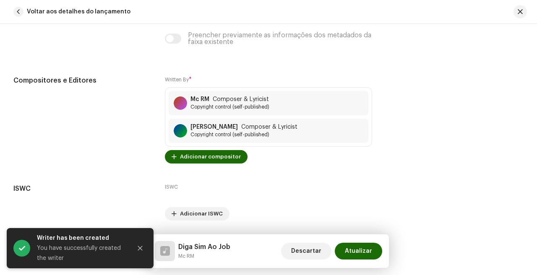
scroll to position [1731, 0]
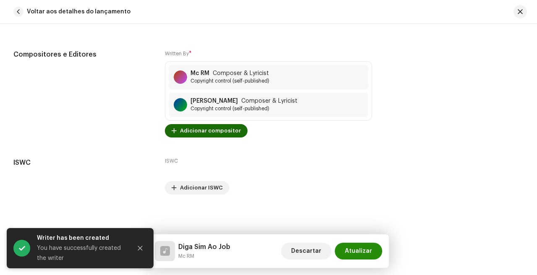
click at [360, 256] on span "Atualizar" at bounding box center [358, 251] width 27 height 17
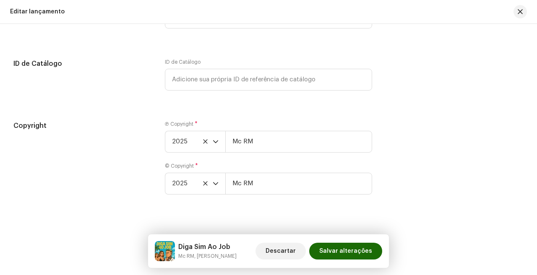
scroll to position [1412, 0]
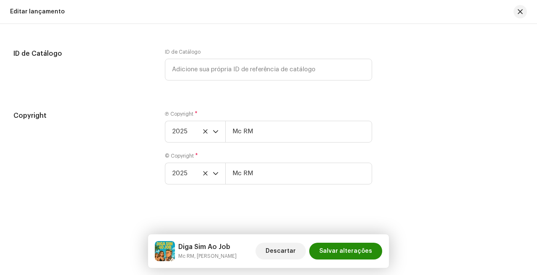
click at [331, 249] on span "Salvar alterações" at bounding box center [345, 251] width 53 height 17
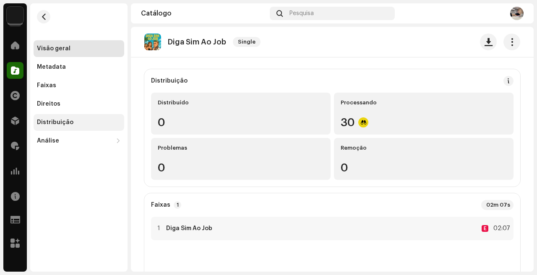
scroll to position [209, 0]
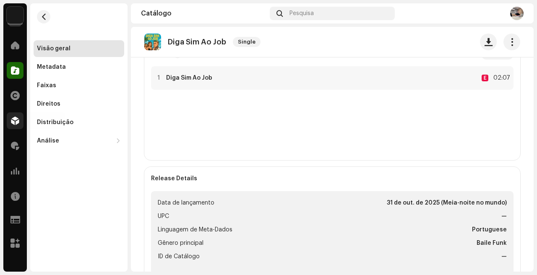
click at [16, 120] on span at bounding box center [15, 120] width 8 height 7
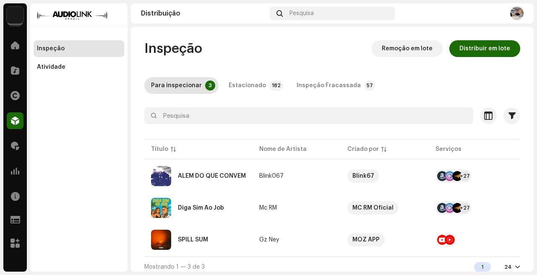
scroll to position [8, 0]
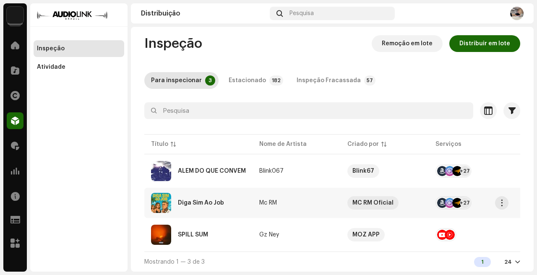
click at [311, 195] on td "Mc RM" at bounding box center [297, 203] width 88 height 30
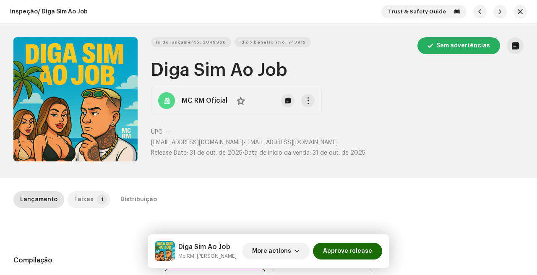
click at [91, 199] on p-tab "Faixas 1" at bounding box center [89, 199] width 43 height 17
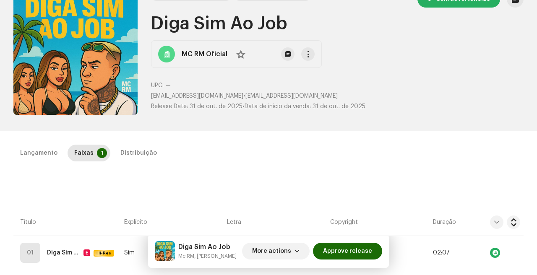
scroll to position [191, 0]
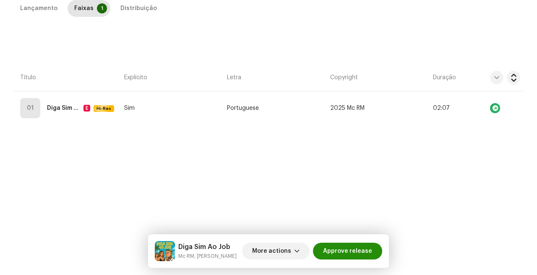
click at [369, 255] on span "Approve release" at bounding box center [347, 251] width 49 height 17
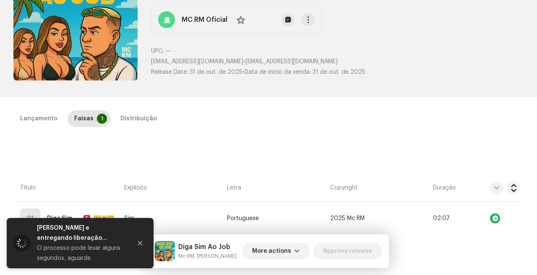
scroll to position [0, 0]
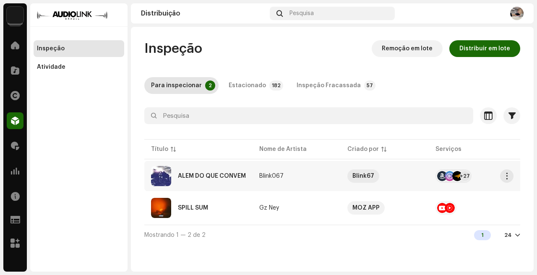
click at [250, 185] on td "ALEM DO QUE CONVÉM" at bounding box center [198, 176] width 108 height 30
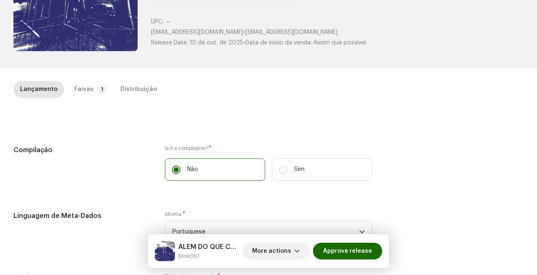
scroll to position [118, 0]
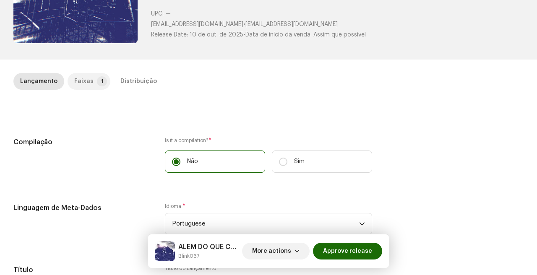
click at [96, 86] on p-tab "Faixas 1" at bounding box center [89, 81] width 43 height 17
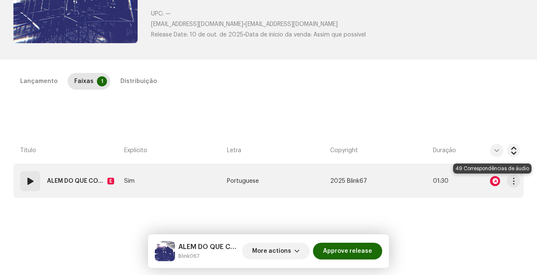
click at [491, 181] on div at bounding box center [495, 181] width 10 height 10
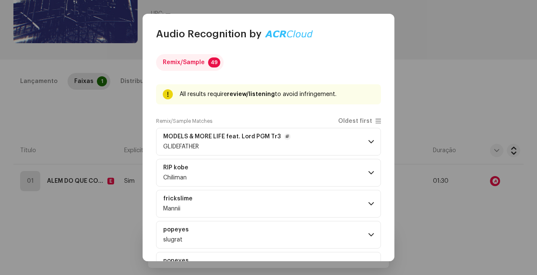
click at [185, 146] on span "GLIDEFATHER" at bounding box center [181, 147] width 36 height 6
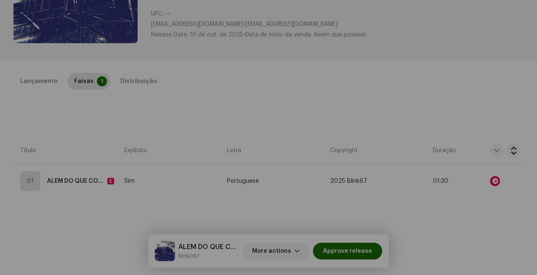
click at [113, 109] on div "Audio Recognition by Remix/Sample 49 All results require review/listening to av…" at bounding box center [268, 137] width 537 height 275
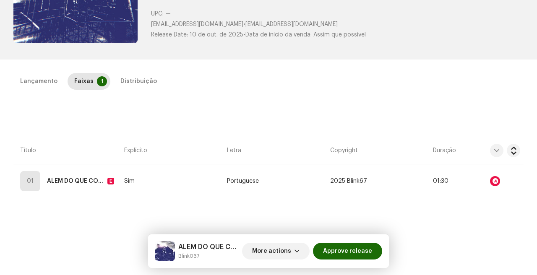
scroll to position [0, 0]
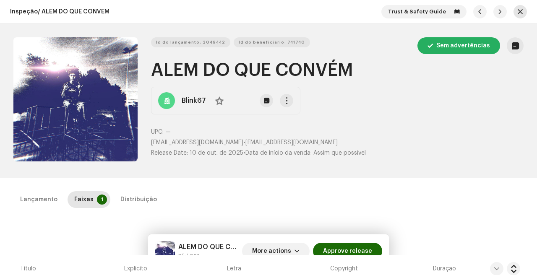
click at [518, 15] on span "button" at bounding box center [520, 11] width 5 height 7
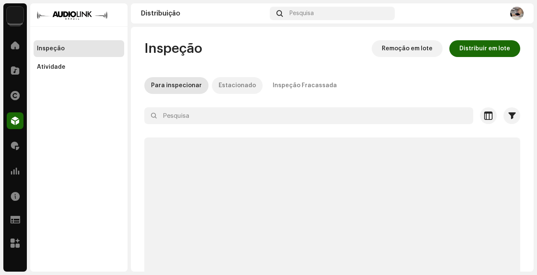
click at [241, 88] on div "Estacionado" at bounding box center [237, 85] width 37 height 17
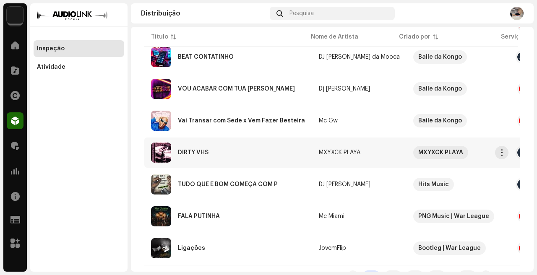
scroll to position [680, 0]
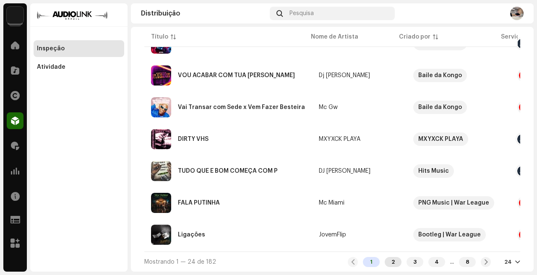
click at [388, 262] on div "2" at bounding box center [393, 262] width 17 height 10
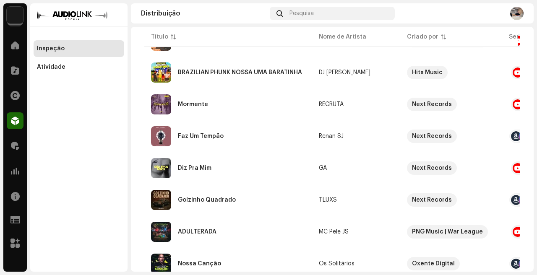
scroll to position [234, 0]
click at [249, 138] on div "Faz Um Tempão" at bounding box center [228, 136] width 154 height 20
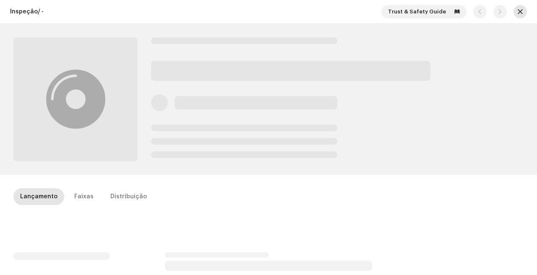
click at [518, 14] on span "button" at bounding box center [520, 11] width 5 height 7
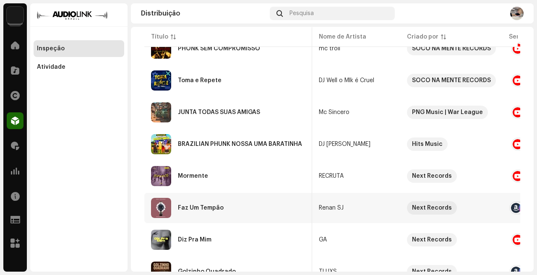
scroll to position [0, 51]
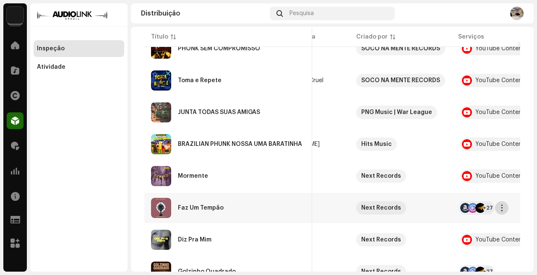
click at [503, 207] on span "button" at bounding box center [502, 208] width 6 height 7
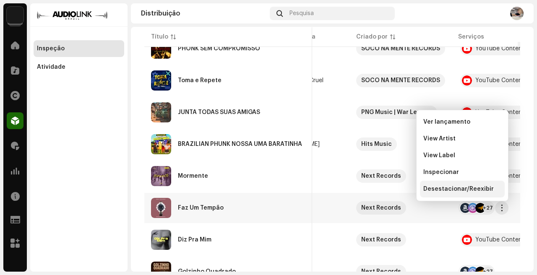
click at [487, 190] on span "Desestacionar/Reexibir" at bounding box center [458, 189] width 70 height 7
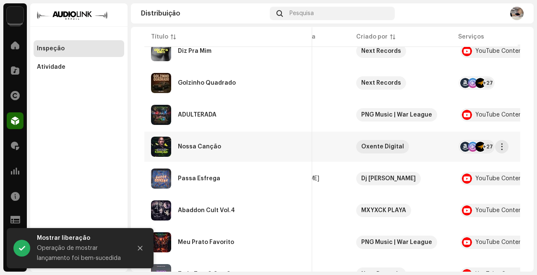
scroll to position [250, 0]
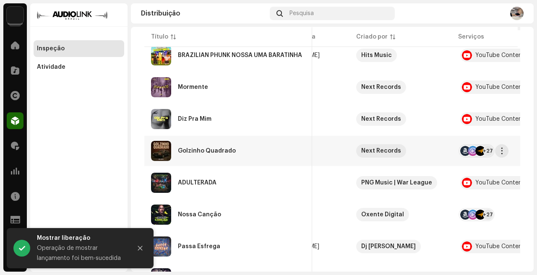
click at [508, 151] on re-a-table-services "+27" at bounding box center [498, 150] width 80 height 13
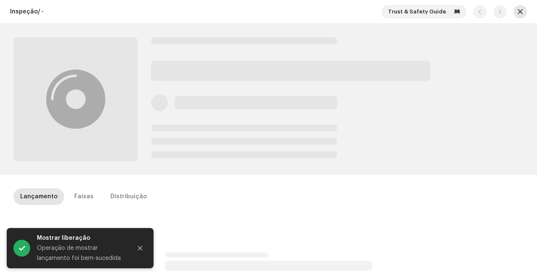
click at [518, 16] on button "button" at bounding box center [519, 11] width 13 height 13
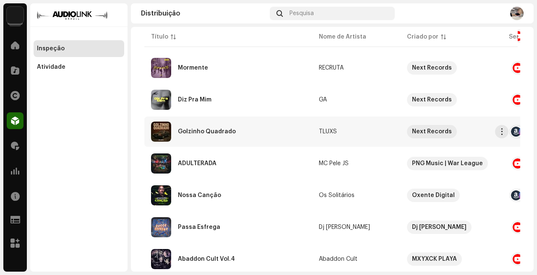
scroll to position [0, 45]
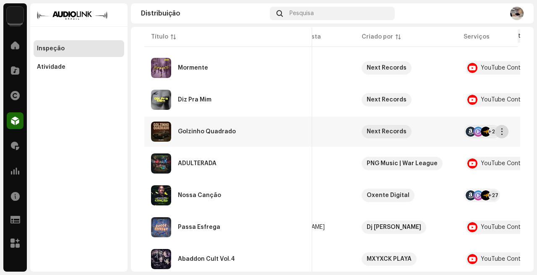
click at [500, 132] on span "button" at bounding box center [502, 131] width 6 height 7
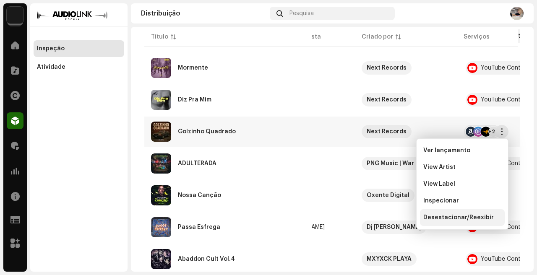
click at [457, 218] on span "Desestacionar/Reexibir" at bounding box center [458, 217] width 70 height 7
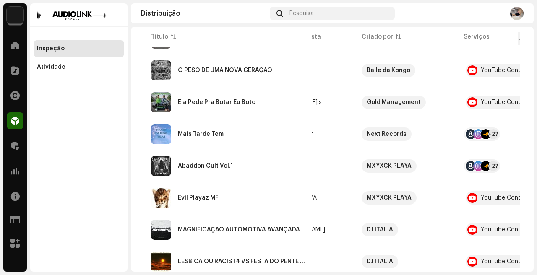
scroll to position [523, 0]
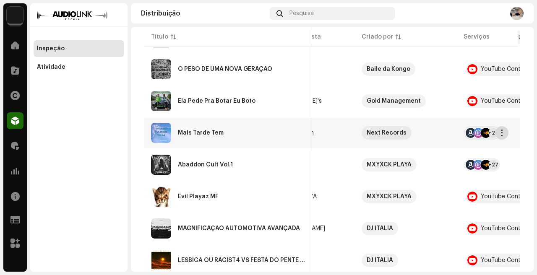
click at [503, 135] on span "button" at bounding box center [502, 133] width 6 height 7
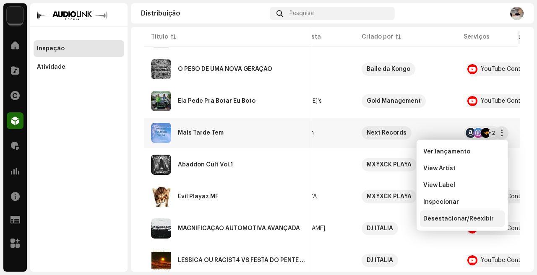
click at [455, 220] on span "Desestacionar/Reexibir" at bounding box center [458, 219] width 70 height 7
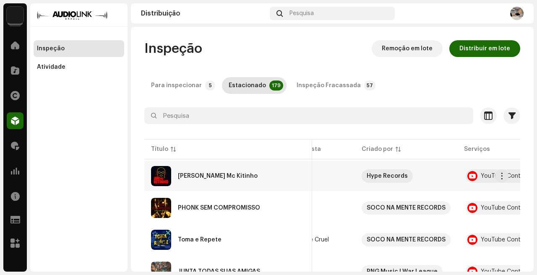
scroll to position [680, 0]
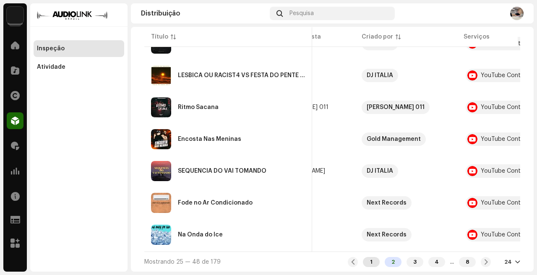
click at [366, 259] on div "1" at bounding box center [371, 262] width 17 height 10
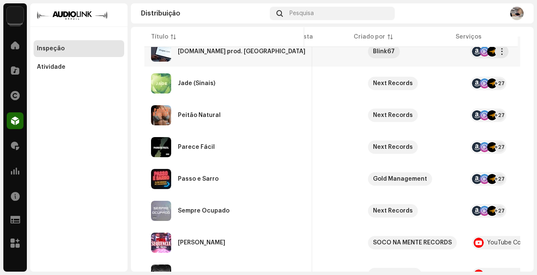
scroll to position [417, 0]
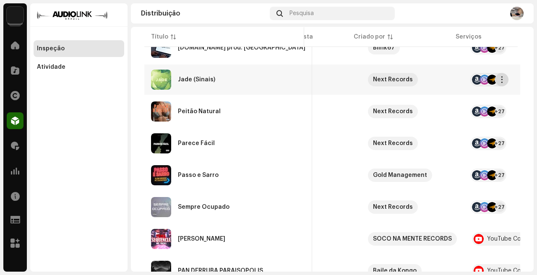
click at [502, 79] on span "button" at bounding box center [502, 79] width 6 height 7
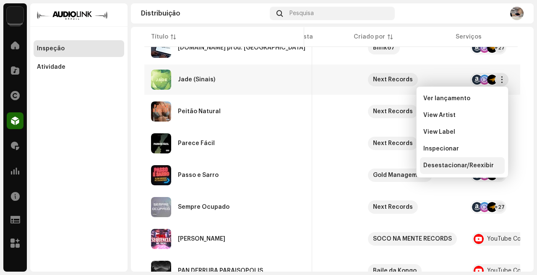
click at [462, 164] on span "Desestacionar/Reexibir" at bounding box center [458, 165] width 70 height 7
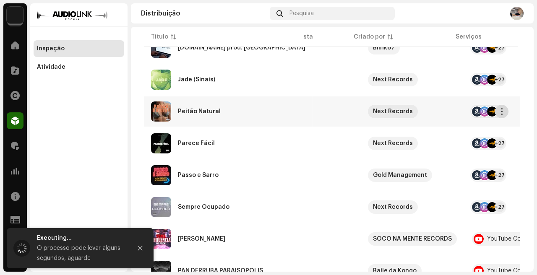
click at [502, 111] on span "button" at bounding box center [502, 111] width 6 height 7
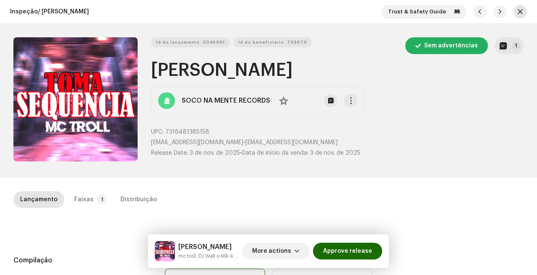
click at [518, 13] on span "button" at bounding box center [520, 11] width 5 height 7
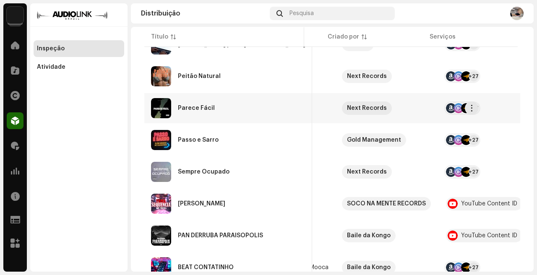
scroll to position [0, 96]
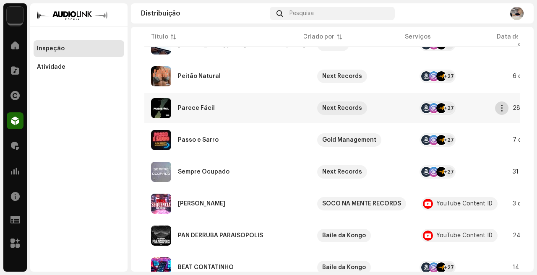
click at [502, 111] on span "button" at bounding box center [502, 108] width 6 height 7
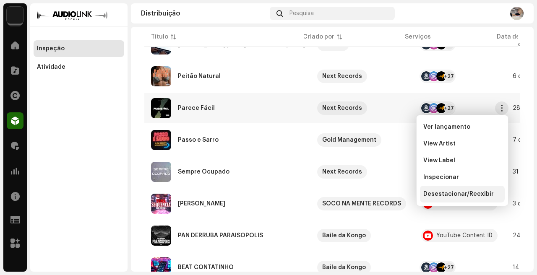
click at [448, 196] on span "Desestacionar/Reexibir" at bounding box center [458, 194] width 70 height 7
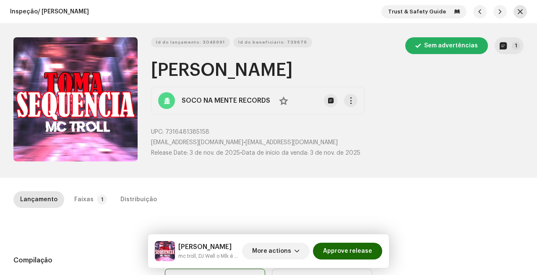
click at [518, 9] on span "button" at bounding box center [520, 11] width 5 height 7
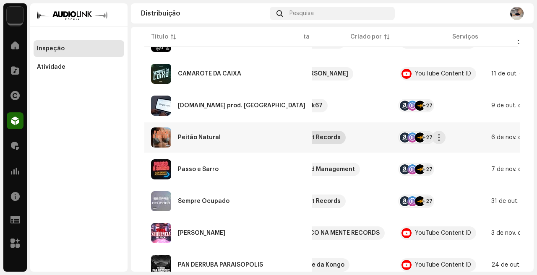
scroll to position [0, 153]
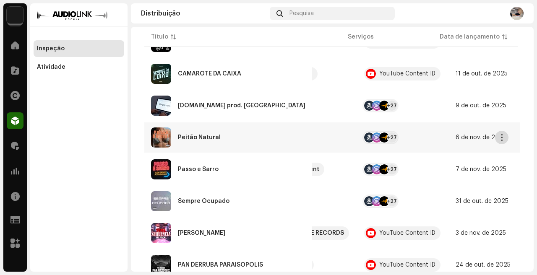
click at [501, 137] on span "button" at bounding box center [502, 137] width 6 height 7
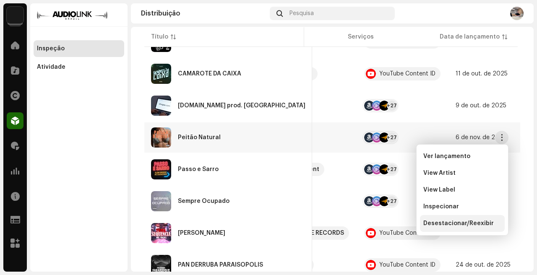
click at [455, 221] on span "Desestacionar/Reexibir" at bounding box center [458, 223] width 70 height 7
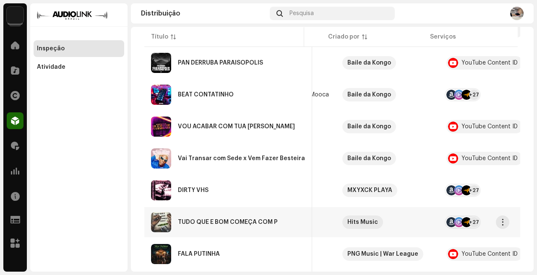
scroll to position [0, 0]
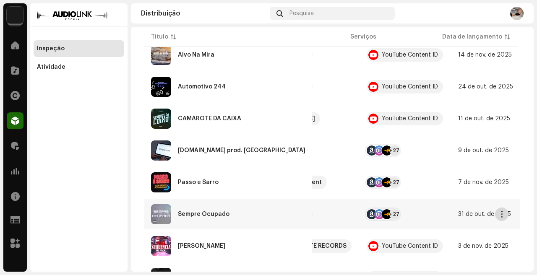
click at [501, 217] on span "button" at bounding box center [502, 214] width 6 height 7
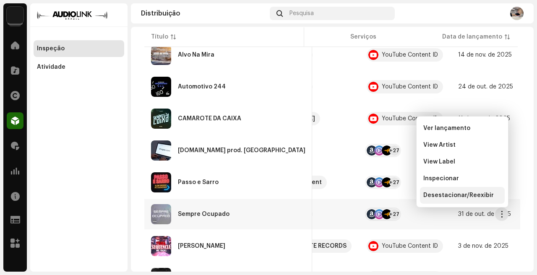
click at [473, 196] on span "Desestacionar/Reexibir" at bounding box center [458, 195] width 70 height 7
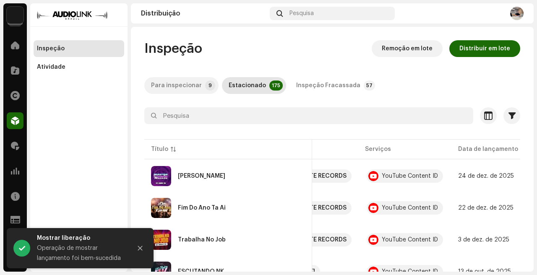
click at [192, 85] on div "Para inspecionar" at bounding box center [176, 85] width 51 height 17
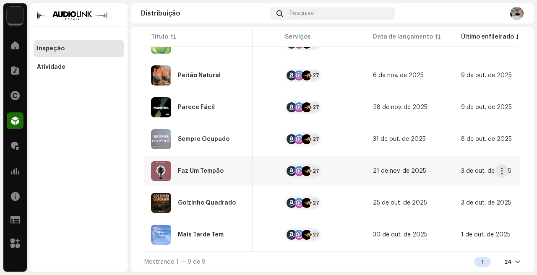
click at [337, 165] on re-a-table-services "+27" at bounding box center [322, 170] width 75 height 13
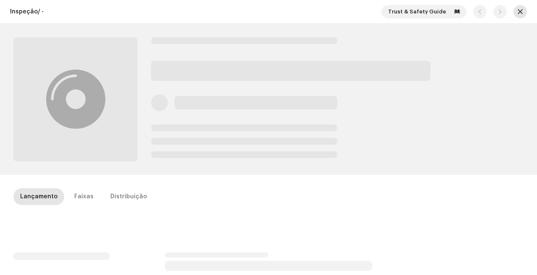
click at [513, 8] on button "button" at bounding box center [519, 11] width 13 height 13
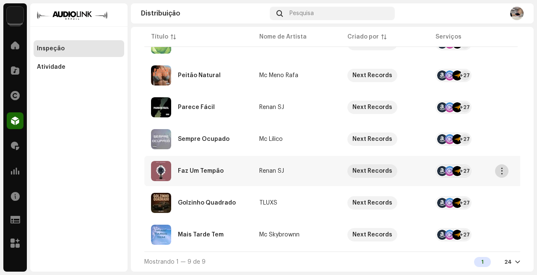
click at [503, 171] on span "button" at bounding box center [502, 171] width 6 height 7
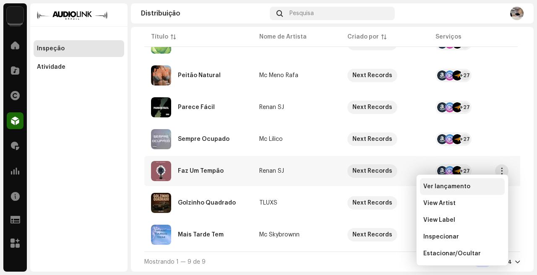
click at [475, 189] on div "Ver lançamento" at bounding box center [462, 186] width 78 height 7
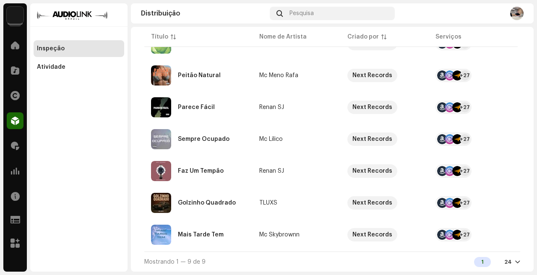
click at [69, 65] on div "Atividade" at bounding box center [79, 67] width 84 height 7
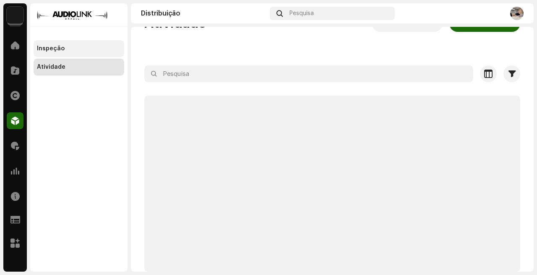
click at [72, 51] on div "Inspeção" at bounding box center [79, 48] width 84 height 7
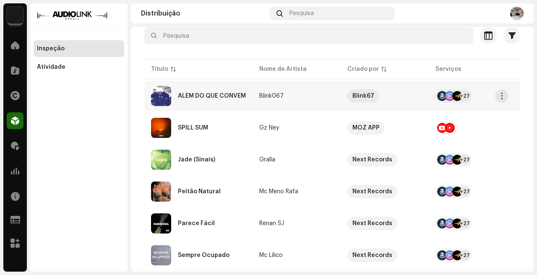
scroll to position [202, 0]
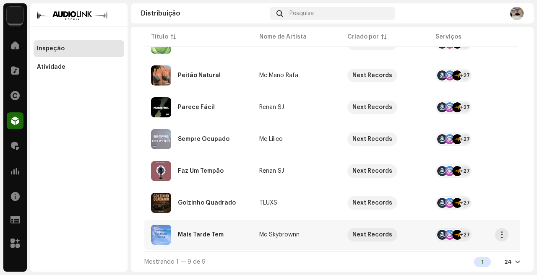
click at [321, 236] on td "Mc Skybrownn" at bounding box center [297, 235] width 88 height 30
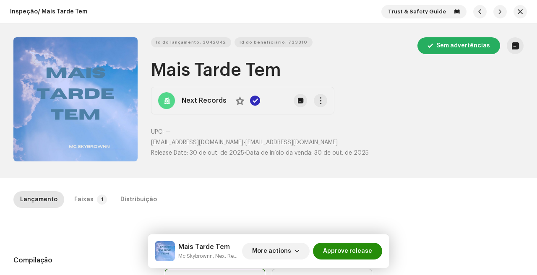
click at [332, 246] on span "Approve release" at bounding box center [347, 251] width 49 height 17
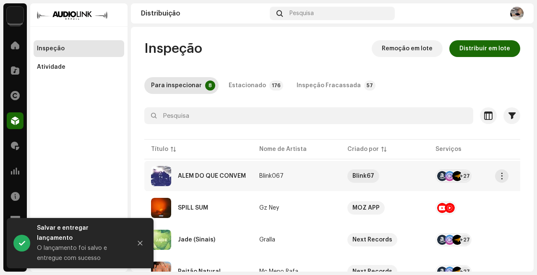
scroll to position [170, 0]
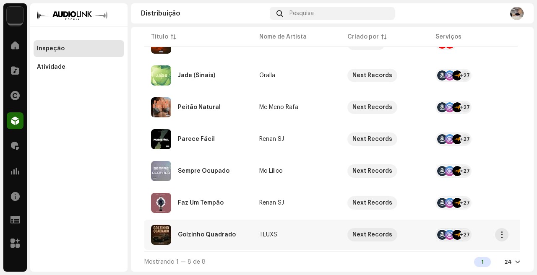
click at [310, 226] on td "TLUXS" at bounding box center [297, 235] width 88 height 30
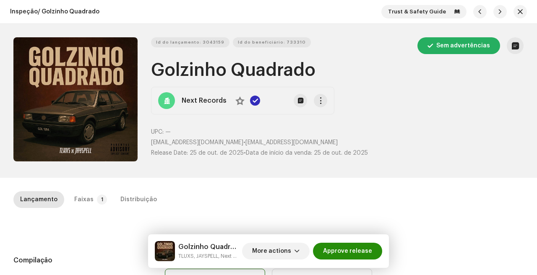
click at [356, 251] on span "Approve release" at bounding box center [347, 251] width 49 height 17
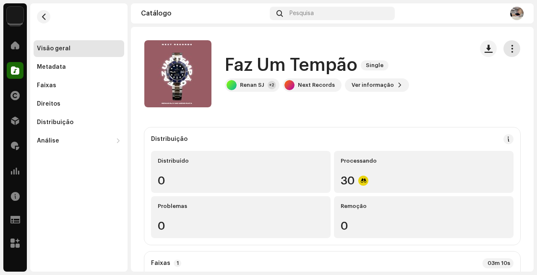
click at [508, 48] on span "button" at bounding box center [512, 48] width 8 height 7
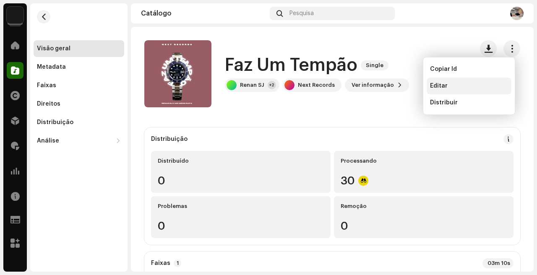
click at [470, 85] on div "Editar" at bounding box center [469, 86] width 78 height 7
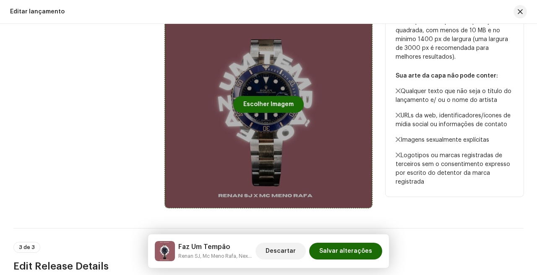
scroll to position [354, 0]
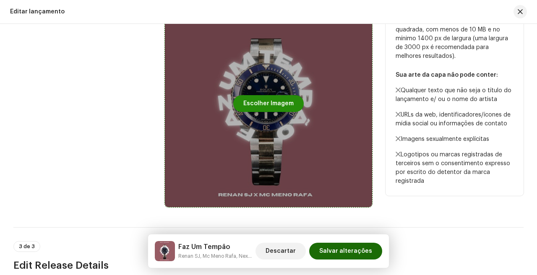
click at [264, 109] on span "Escolher Imagem" at bounding box center [268, 103] width 50 height 17
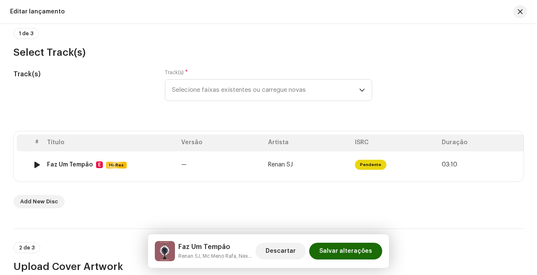
scroll to position [421, 0]
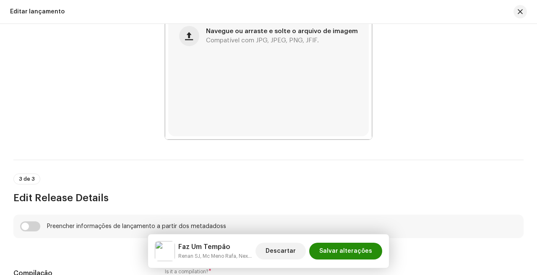
click at [361, 245] on span "Salvar alterações" at bounding box center [345, 251] width 53 height 17
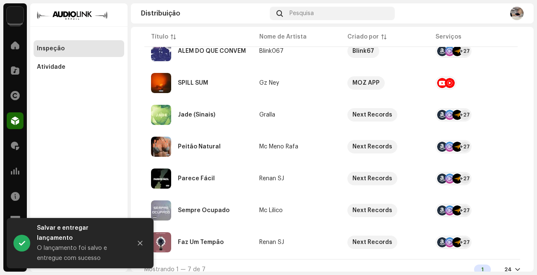
scroll to position [138, 0]
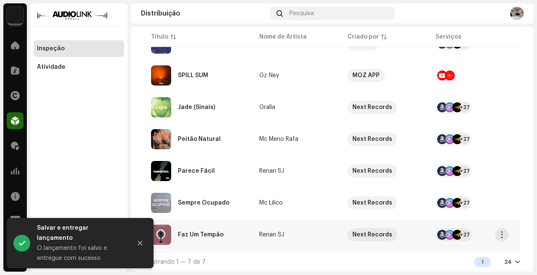
click at [314, 234] on re-a-table-link "Renan SJ" at bounding box center [296, 235] width 75 height 6
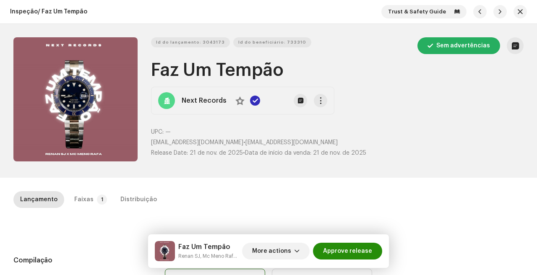
click at [346, 253] on span "Approve release" at bounding box center [347, 251] width 49 height 17
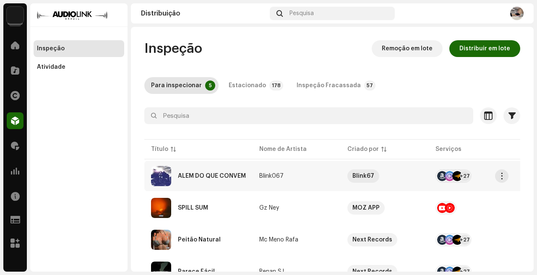
scroll to position [72, 0]
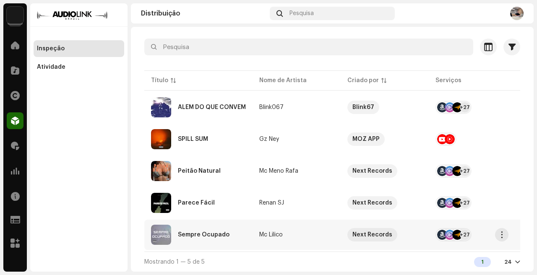
click at [314, 232] on re-a-table-link "Mc Lilico" at bounding box center [296, 235] width 75 height 6
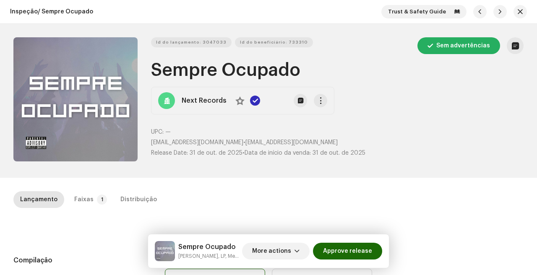
click at [522, 7] on div "Trust & Safety Guide" at bounding box center [454, 11] width 146 height 13
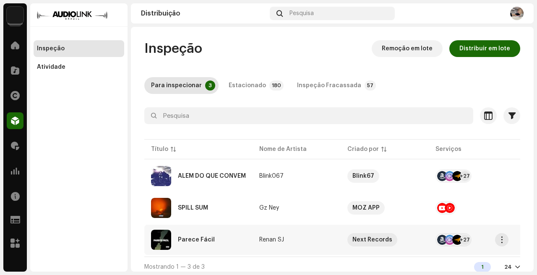
scroll to position [8, 0]
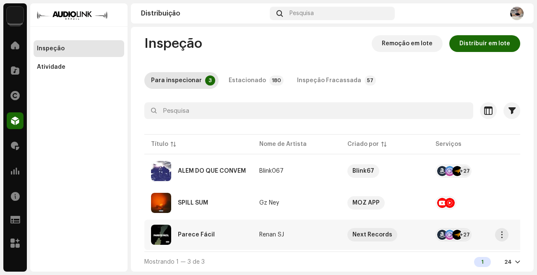
click at [327, 237] on td "Renan SJ" at bounding box center [297, 235] width 88 height 30
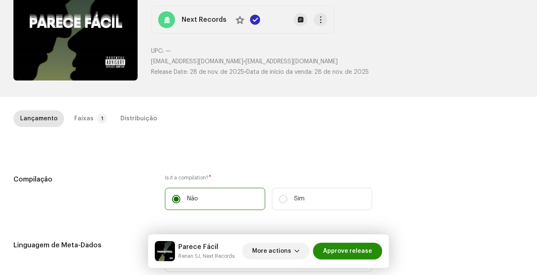
scroll to position [88, 0]
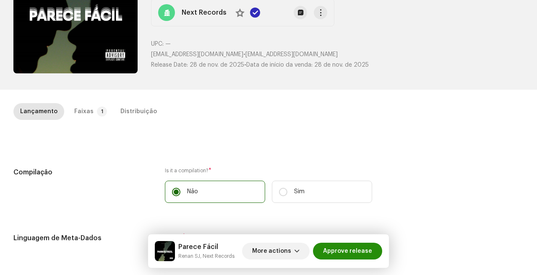
click at [368, 254] on span "Approve release" at bounding box center [347, 251] width 49 height 17
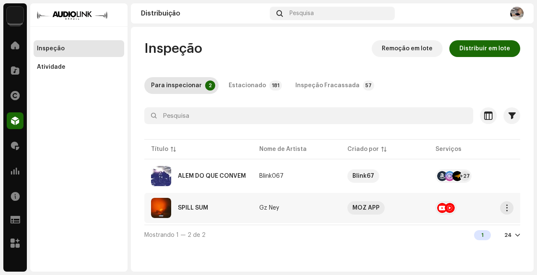
click at [300, 205] on td "Gz Ney" at bounding box center [297, 208] width 88 height 30
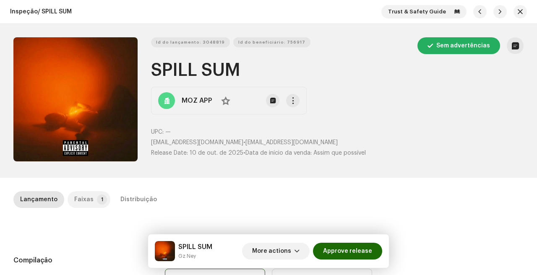
click at [91, 202] on p-tab "Faixas 1" at bounding box center [89, 199] width 43 height 17
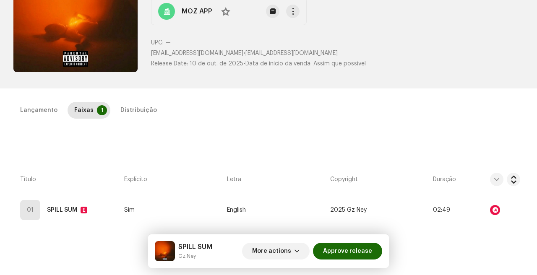
scroll to position [102, 0]
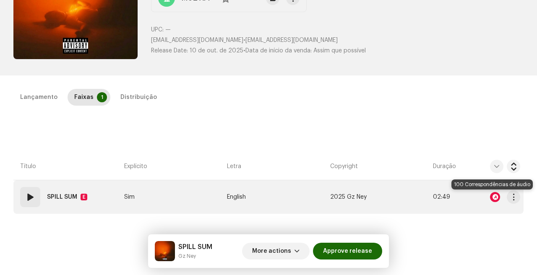
click at [492, 197] on div at bounding box center [495, 197] width 10 height 10
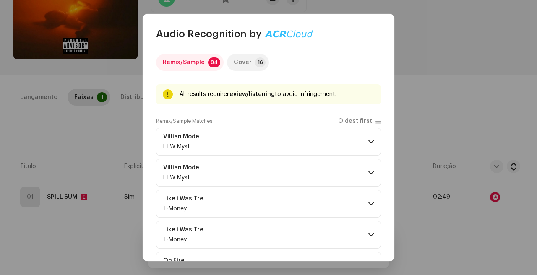
click at [249, 64] on p-tab "Cover 16" at bounding box center [248, 62] width 42 height 17
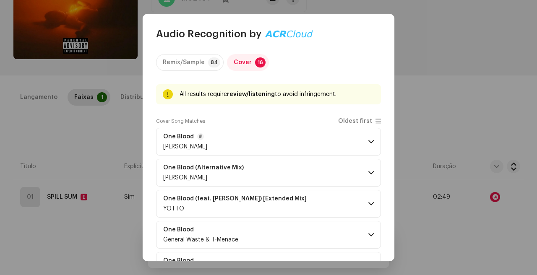
click at [302, 148] on p-accordion-header "One Blood [PERSON_NAME]" at bounding box center [268, 142] width 225 height 28
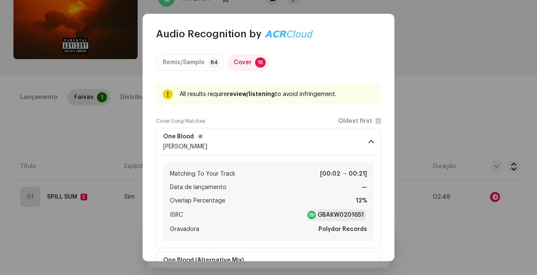
click at [302, 147] on p-accordion-header "One Blood [PERSON_NAME]" at bounding box center [268, 142] width 225 height 28
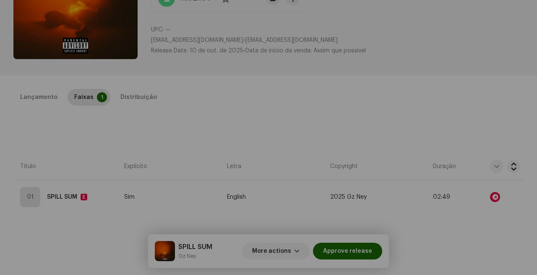
click at [431, 129] on div "Audio Recognition by Remix/Sample 84 Cover 16 All results require review/listen…" at bounding box center [268, 137] width 537 height 275
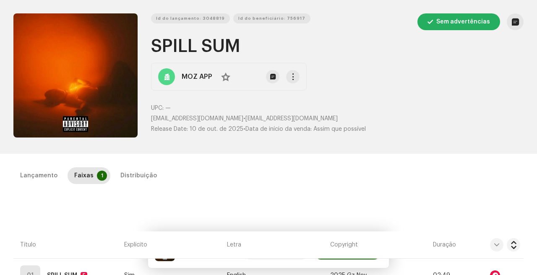
scroll to position [0, 0]
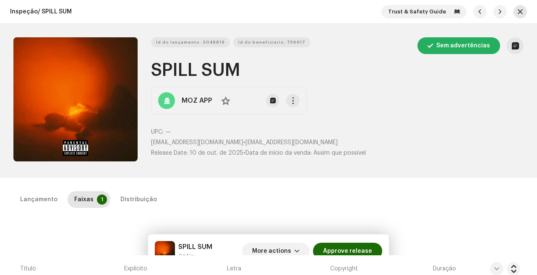
click at [513, 14] on button "button" at bounding box center [519, 11] width 13 height 13
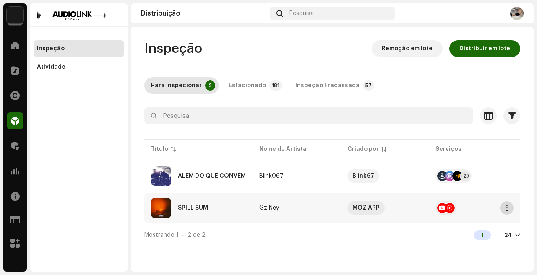
click at [509, 209] on span "button" at bounding box center [507, 208] width 6 height 7
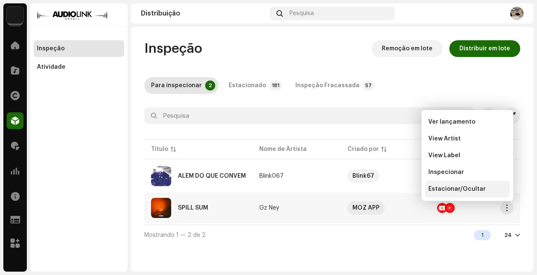
click at [476, 188] on span "Estacionar/Ocultar" at bounding box center [456, 189] width 57 height 7
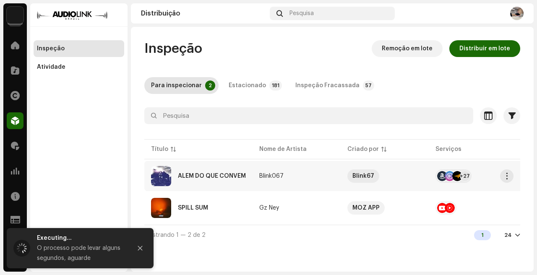
click at [303, 172] on td "Blink067" at bounding box center [297, 176] width 88 height 30
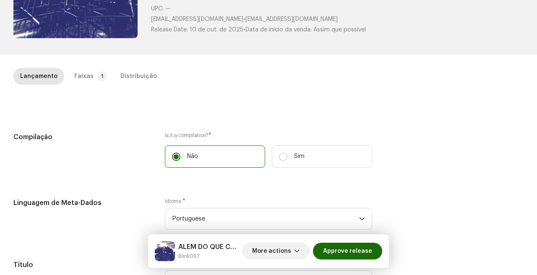
scroll to position [173, 0]
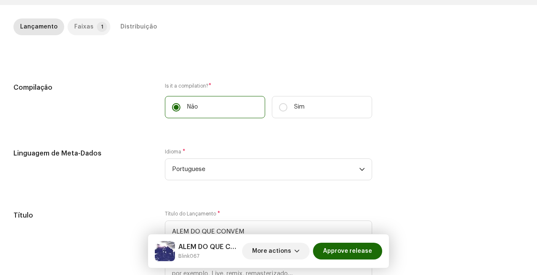
click at [97, 23] on p-badge "1" at bounding box center [102, 27] width 10 height 10
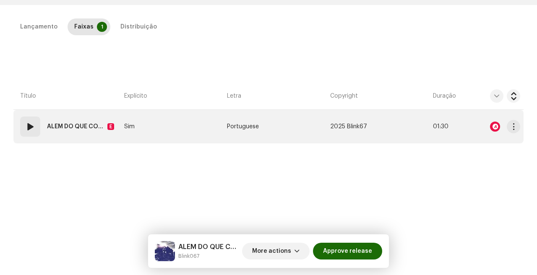
click at [20, 129] on div "01" at bounding box center [30, 127] width 20 height 20
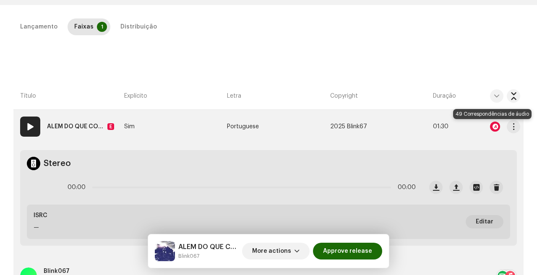
click at [493, 130] on div at bounding box center [495, 127] width 10 height 10
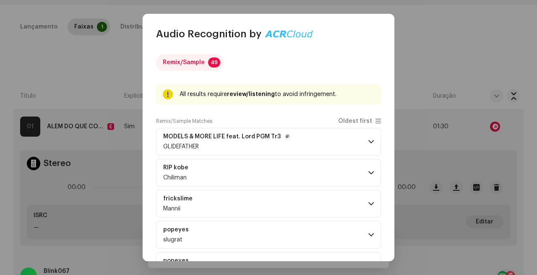
click at [289, 144] on p-accordion-header "MODELS & MORE LIFE feat. Lord PGM Tr3 GLIDEFATHER" at bounding box center [268, 142] width 225 height 28
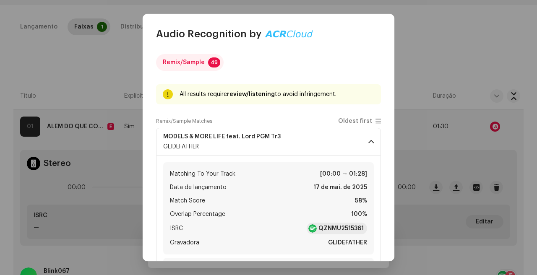
scroll to position [60, 0]
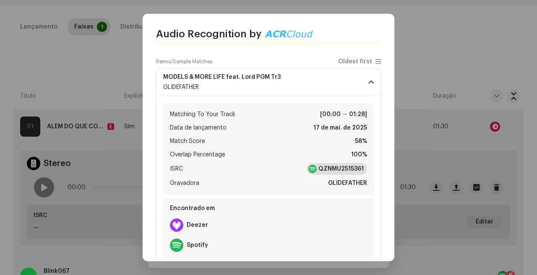
click at [322, 167] on strong "QZNMU2515361" at bounding box center [340, 169] width 45 height 8
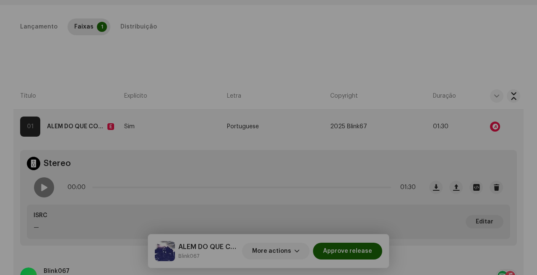
click at [117, 55] on div "Audio Recognition by Remix/Sample 49 All results require review/listening to av…" at bounding box center [268, 137] width 537 height 275
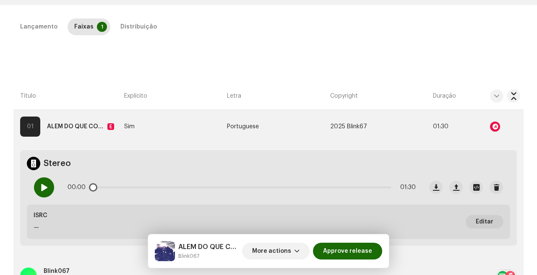
click at [42, 192] on div at bounding box center [44, 187] width 20 height 20
drag, startPoint x: 108, startPoint y: 186, endPoint x: 169, endPoint y: 186, distance: 61.2
click at [164, 186] on div "00:04 01:30" at bounding box center [242, 187] width 348 height 17
click at [43, 187] on span at bounding box center [43, 187] width 7 height 7
click at [490, 126] on div at bounding box center [495, 127] width 10 height 10
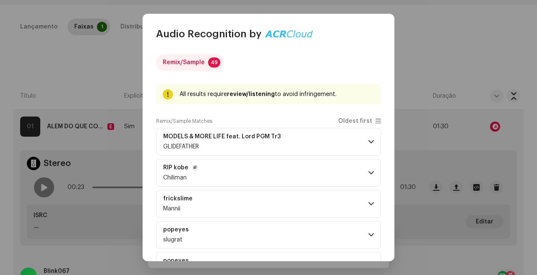
click at [284, 169] on p-accordion-header "RIP [PERSON_NAME]" at bounding box center [268, 173] width 225 height 28
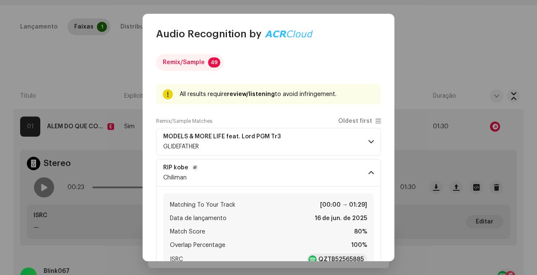
scroll to position [93, 0]
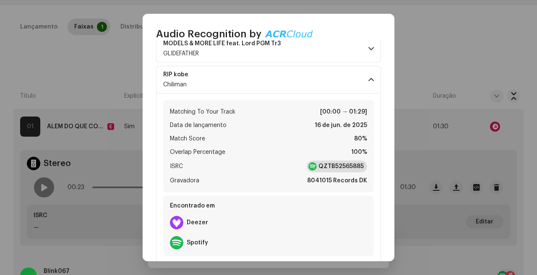
click at [336, 167] on strong "QZTB52565885" at bounding box center [340, 166] width 45 height 8
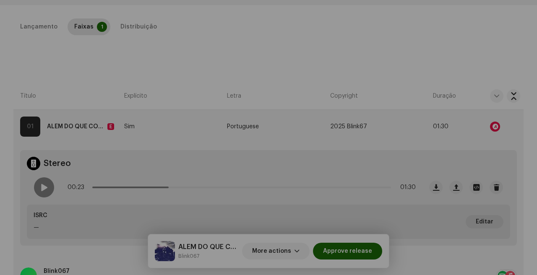
click at [122, 162] on div "Audio Recognition by Remix/Sample 49 All results require review/listening to av…" at bounding box center [268, 137] width 537 height 275
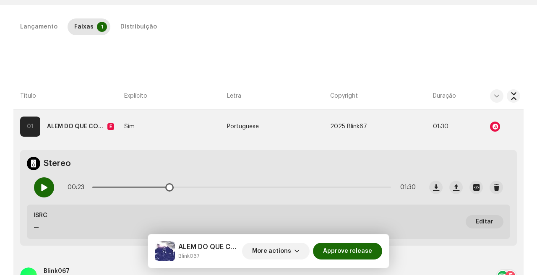
click at [46, 190] on span at bounding box center [43, 187] width 7 height 7
click at [70, 186] on div "00:23 01:30" at bounding box center [242, 187] width 348 height 17
drag, startPoint x: 174, startPoint y: 187, endPoint x: 66, endPoint y: 187, distance: 108.2
click at [66, 187] on div "00:24 01:30" at bounding box center [224, 188] width 395 height 34
click at [44, 189] on span at bounding box center [43, 187] width 7 height 7
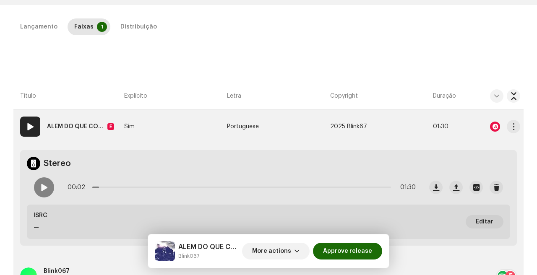
click at [492, 126] on div at bounding box center [495, 127] width 10 height 10
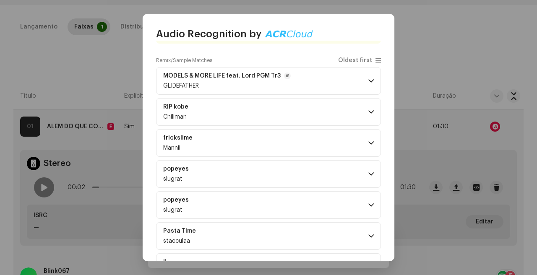
scroll to position [62, 0]
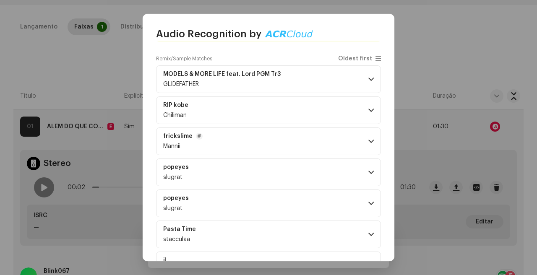
click at [258, 141] on p-accordion-header "frickslime Mannii" at bounding box center [268, 142] width 225 height 28
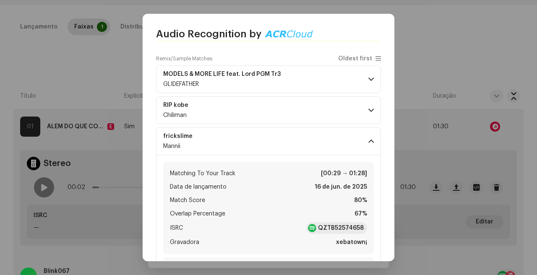
scroll to position [107, 0]
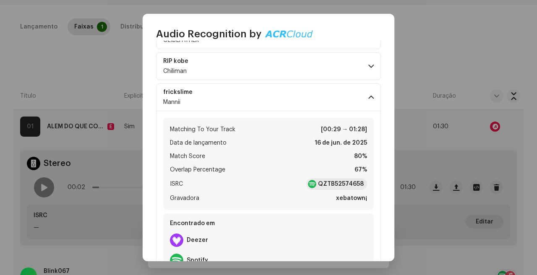
click at [277, 159] on li "Match Score 80%" at bounding box center [268, 156] width 197 height 10
click at [299, 101] on p-accordion-header "frickslime Mannii" at bounding box center [268, 97] width 225 height 28
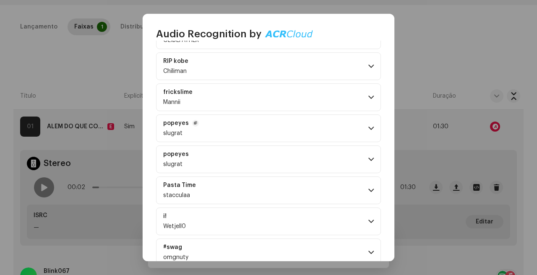
click at [288, 135] on p-accordion-header "popeyes slugrat" at bounding box center [268, 129] width 225 height 28
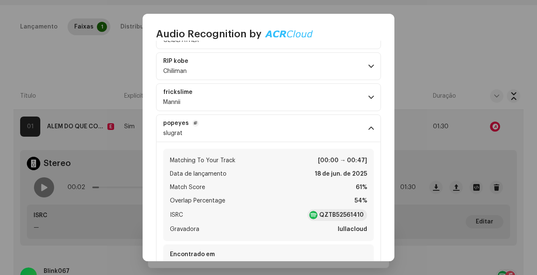
click at [288, 135] on p-accordion-header "popeyes slugrat" at bounding box center [268, 129] width 225 height 28
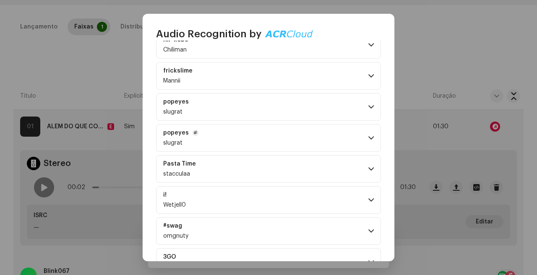
scroll to position [129, 0]
click at [293, 145] on p-accordion-header "popeyes slugrat" at bounding box center [268, 137] width 225 height 28
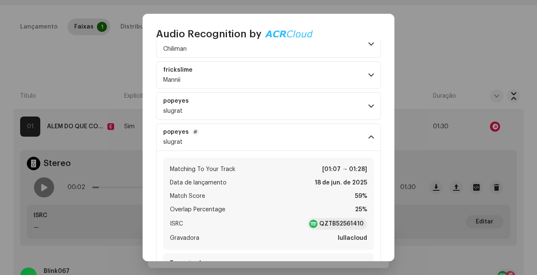
click at [294, 143] on p-accordion-header "popeyes slugrat" at bounding box center [268, 137] width 225 height 28
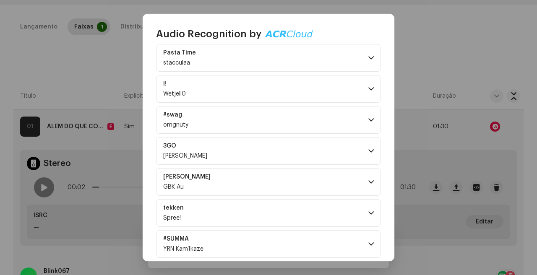
scroll to position [250, 0]
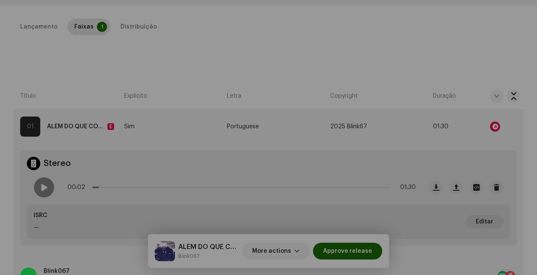
click at [104, 88] on div "Audio Recognition by Remix/Sample 49 All results require review/listening to av…" at bounding box center [268, 137] width 537 height 275
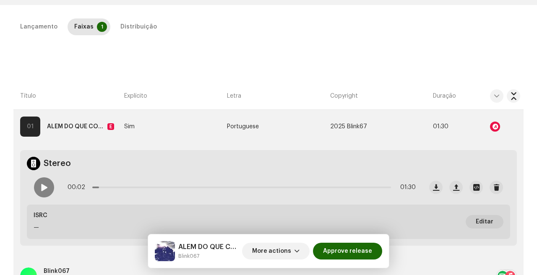
scroll to position [0, 0]
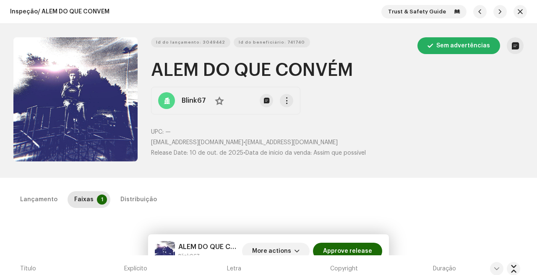
drag, startPoint x: 355, startPoint y: 68, endPoint x: 142, endPoint y: 68, distance: 212.7
click at [142, 68] on div "Id do lançamento: 3049442 Id do beneficiário: 741740 Sem advertências ALEM DO Q…" at bounding box center [268, 100] width 510 height 127
copy div "Id do lançamento: 3049442 Id do beneficiário: 741740 Sem advertências ALEM DO Q…"
click at [299, 250] on span "button" at bounding box center [296, 251] width 5 height 7
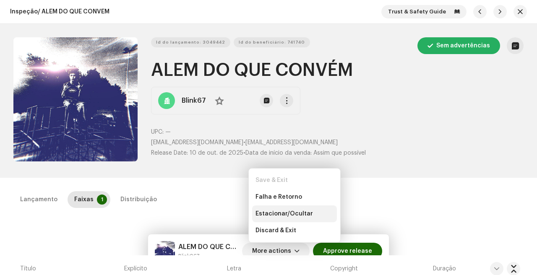
click at [291, 214] on span "Estacionar/Ocultar" at bounding box center [283, 214] width 57 height 7
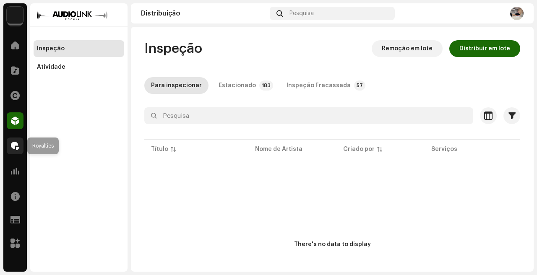
click at [16, 149] on span at bounding box center [15, 146] width 8 height 7
